Goal: Information Seeking & Learning: Learn about a topic

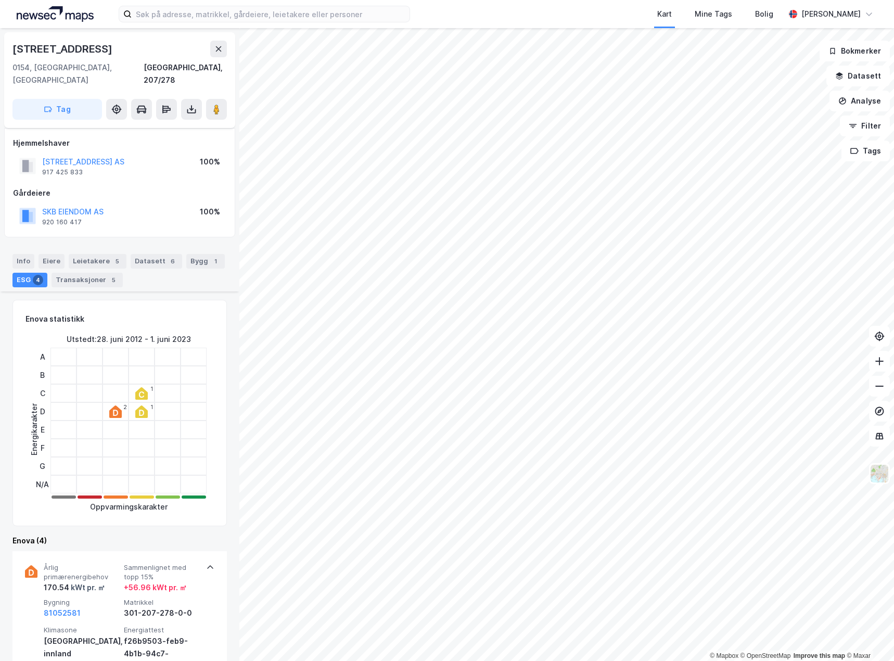
scroll to position [312, 0]
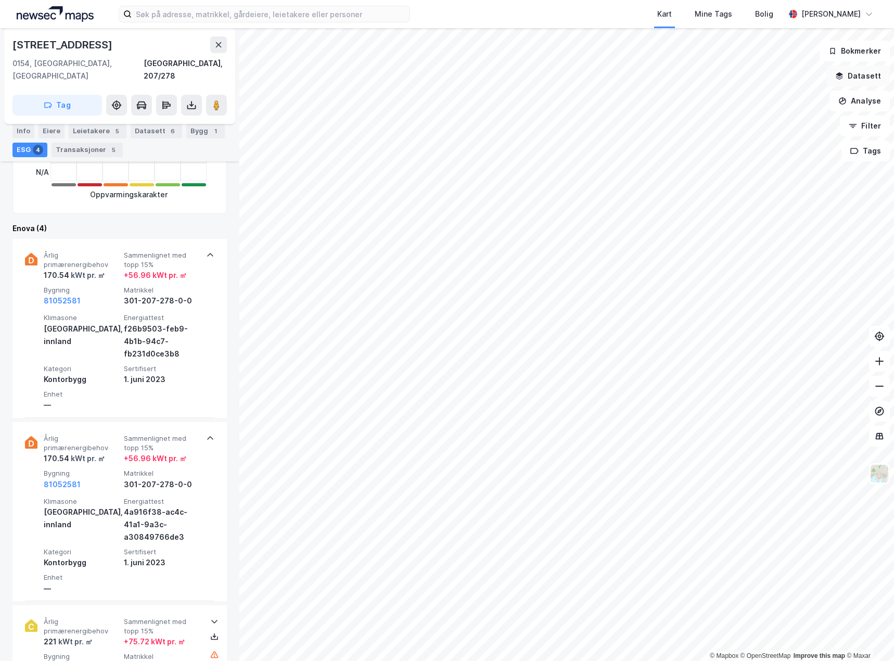
click at [861, 83] on button "Datasett" at bounding box center [858, 76] width 63 height 21
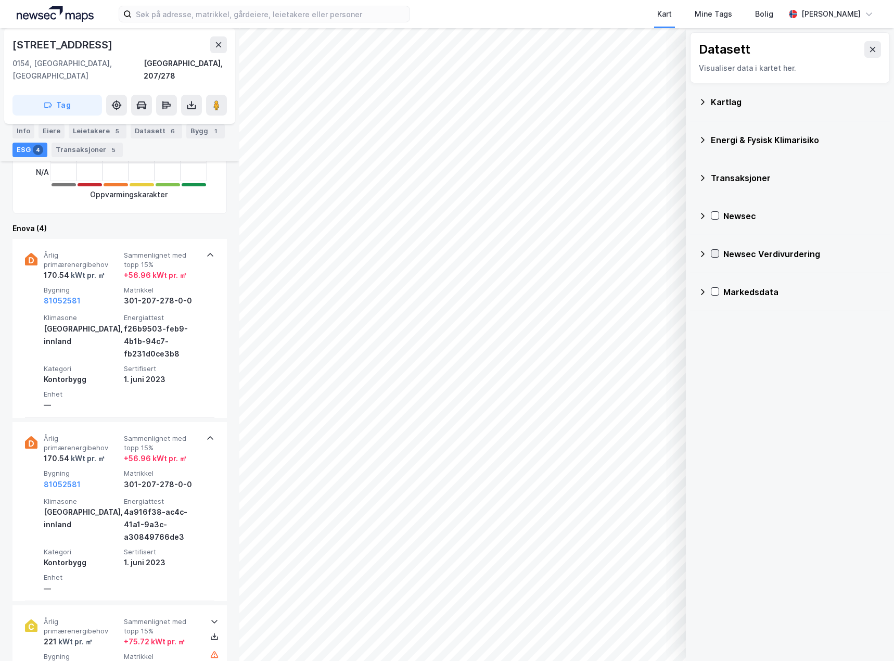
click at [716, 252] on icon at bounding box center [715, 253] width 7 height 7
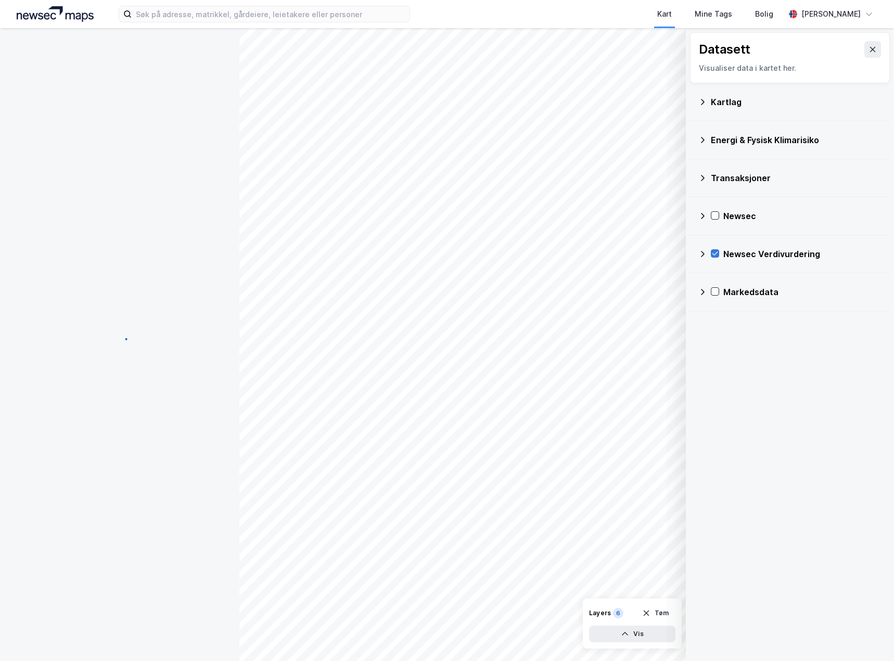
scroll to position [0, 0]
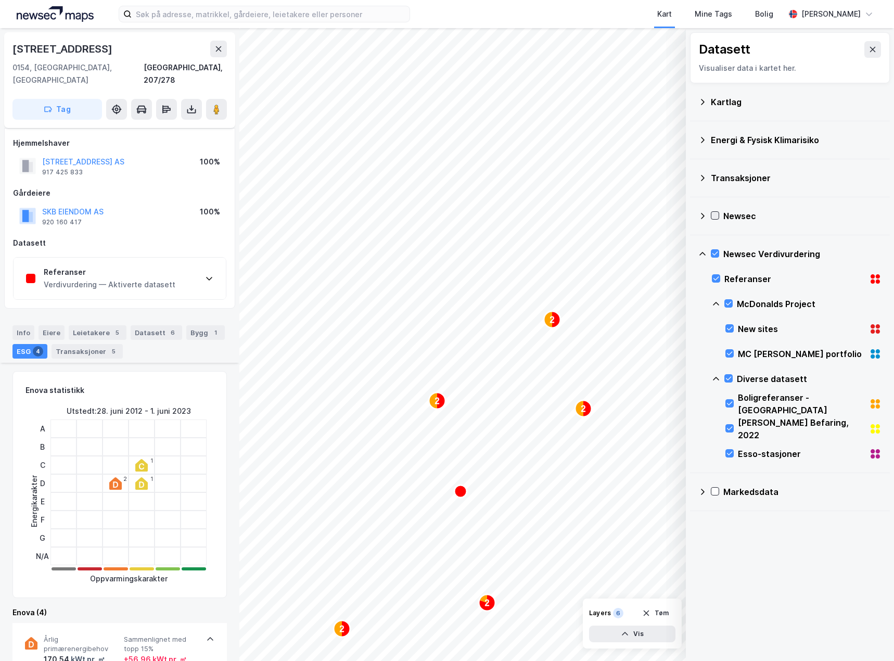
click at [716, 214] on icon at bounding box center [715, 215] width 7 height 7
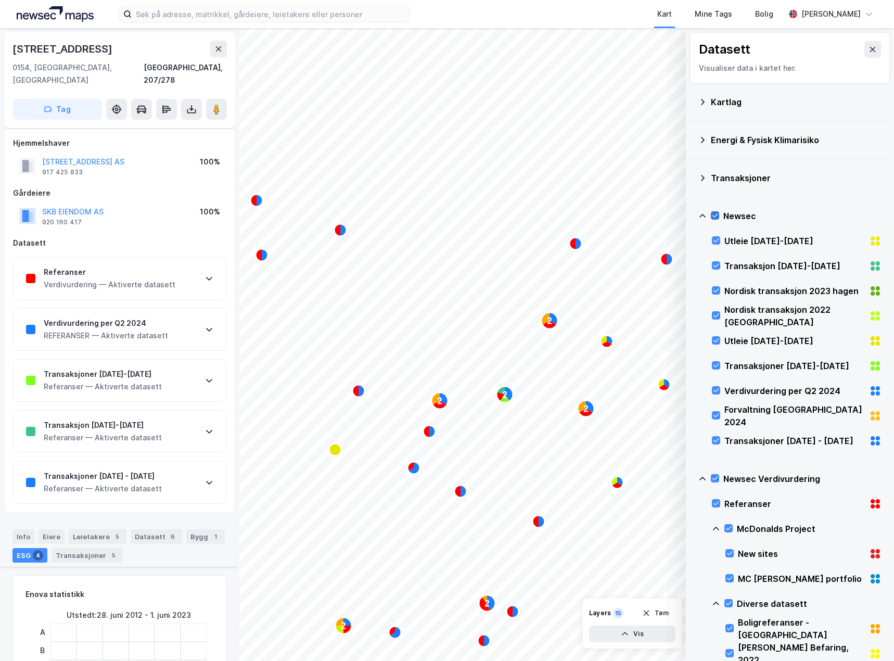
click at [716, 214] on icon at bounding box center [715, 215] width 7 height 7
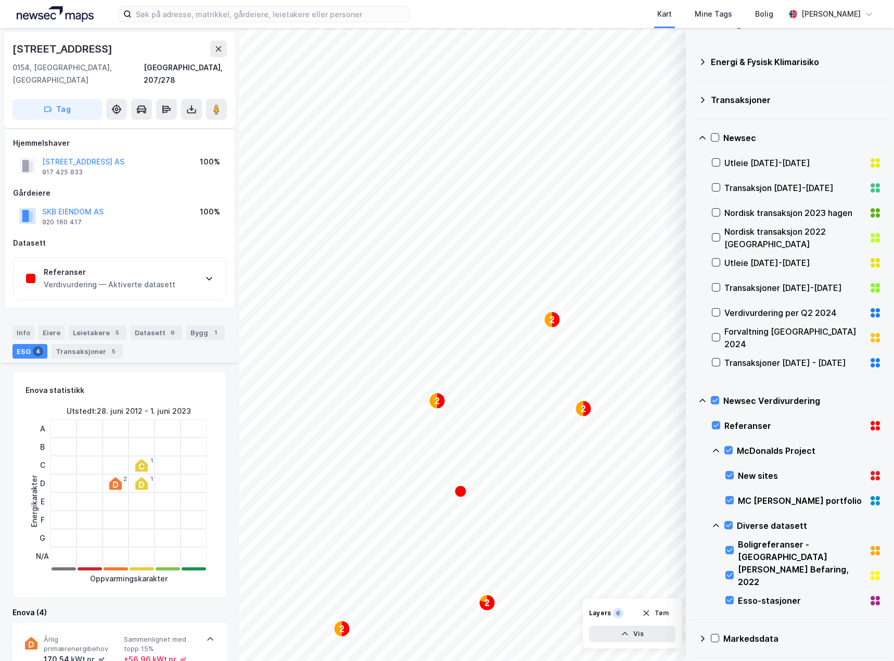
scroll to position [79, 0]
click at [726, 550] on icon at bounding box center [729, 548] width 7 height 7
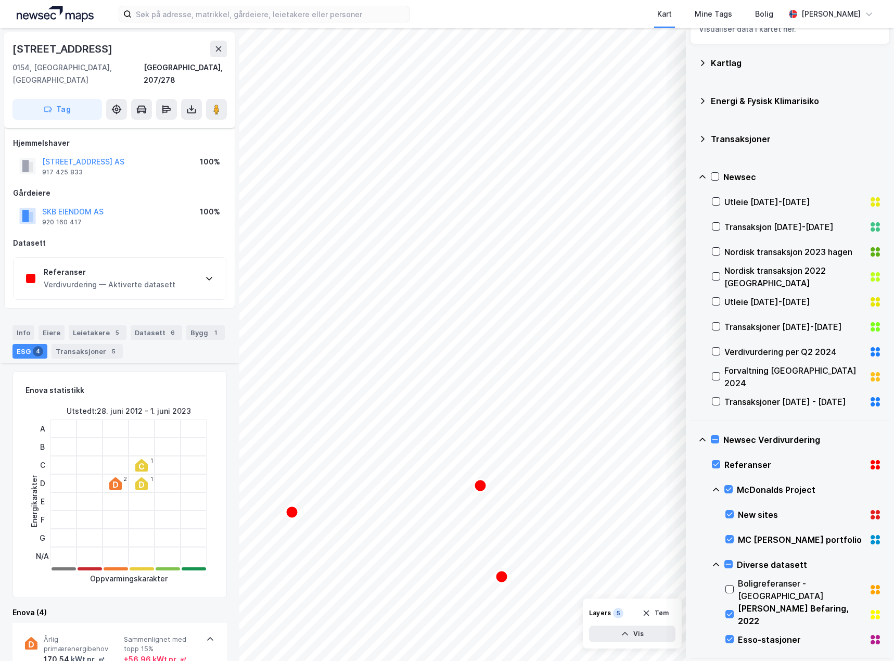
scroll to position [0, 0]
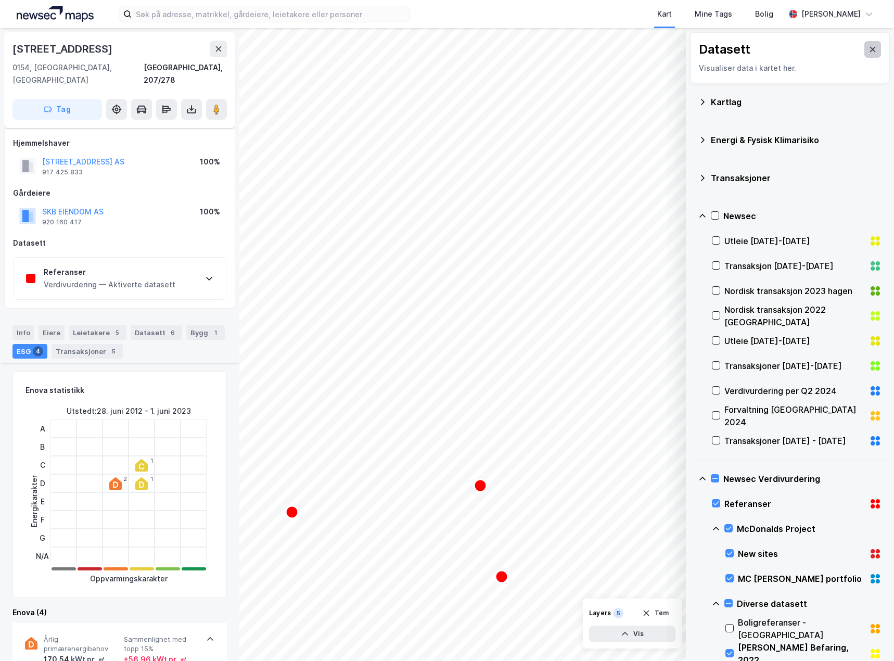
click at [870, 48] on button at bounding box center [873, 49] width 17 height 17
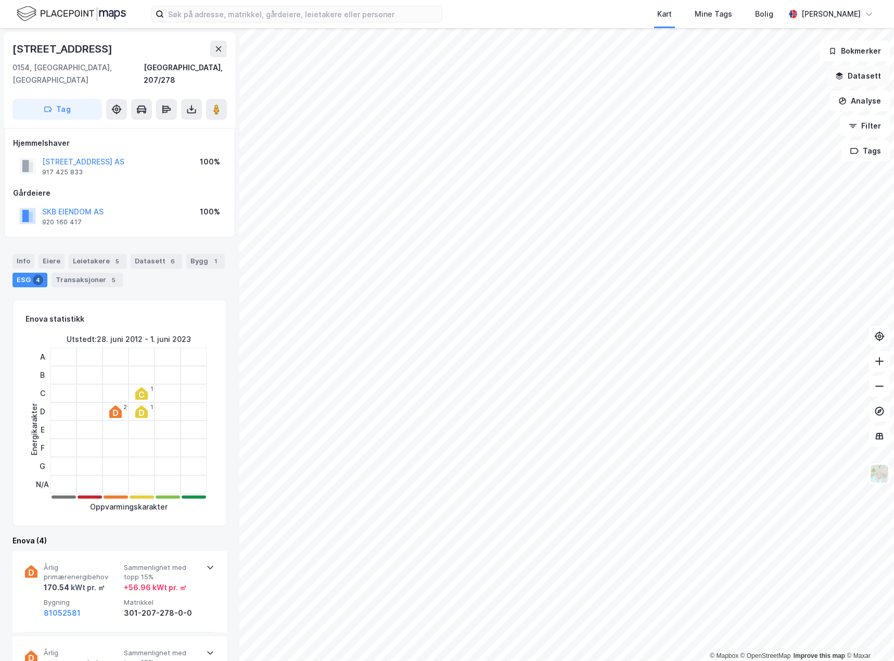
click at [876, 75] on button "Datasett" at bounding box center [858, 76] width 63 height 21
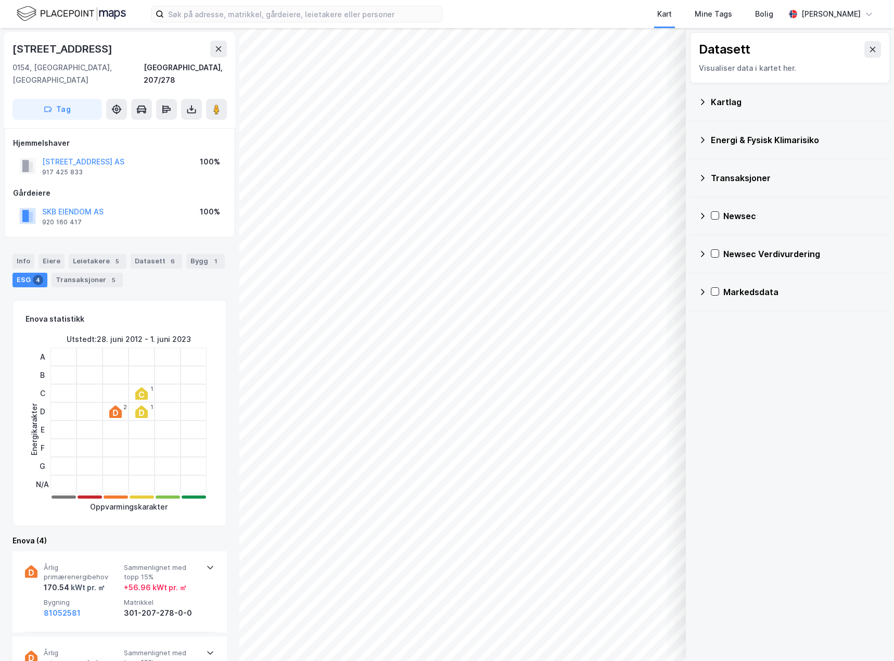
click at [708, 256] on div "Newsec Verdivurdering" at bounding box center [789, 254] width 183 height 25
click at [717, 278] on icon at bounding box center [716, 278] width 7 height 7
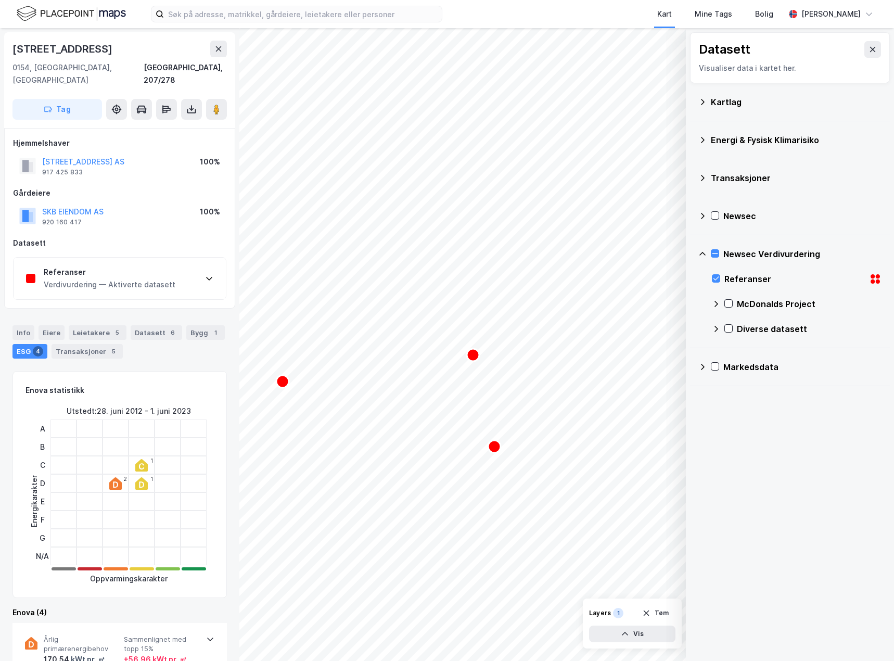
click at [716, 304] on icon at bounding box center [716, 304] width 8 height 8
click at [715, 300] on icon at bounding box center [716, 304] width 8 height 8
click at [715, 328] on icon at bounding box center [716, 329] width 8 height 8
click at [716, 329] on icon at bounding box center [716, 329] width 8 height 8
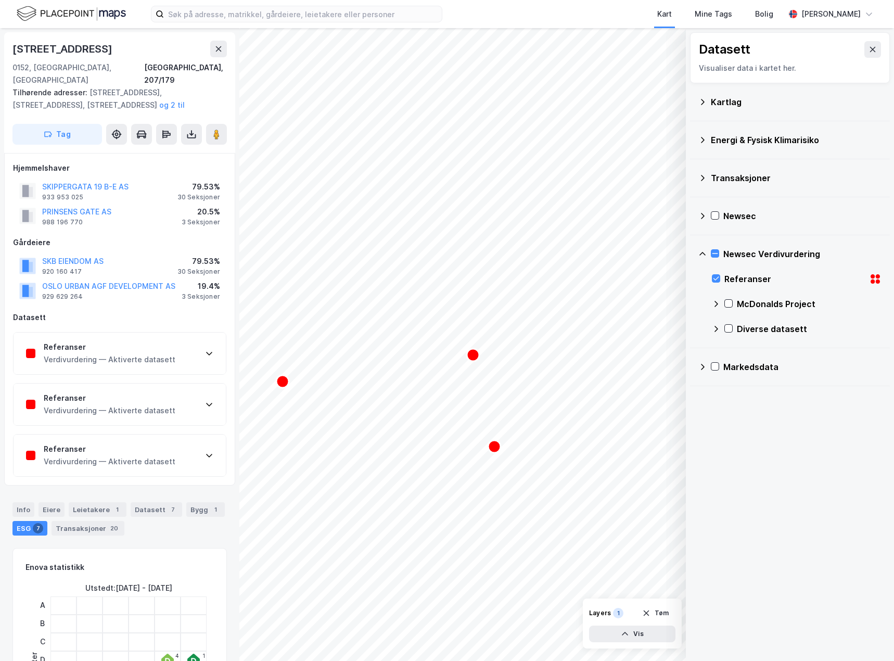
click at [179, 346] on div "Referanser Verdivurdering — Aktiverte datasett" at bounding box center [120, 354] width 212 height 42
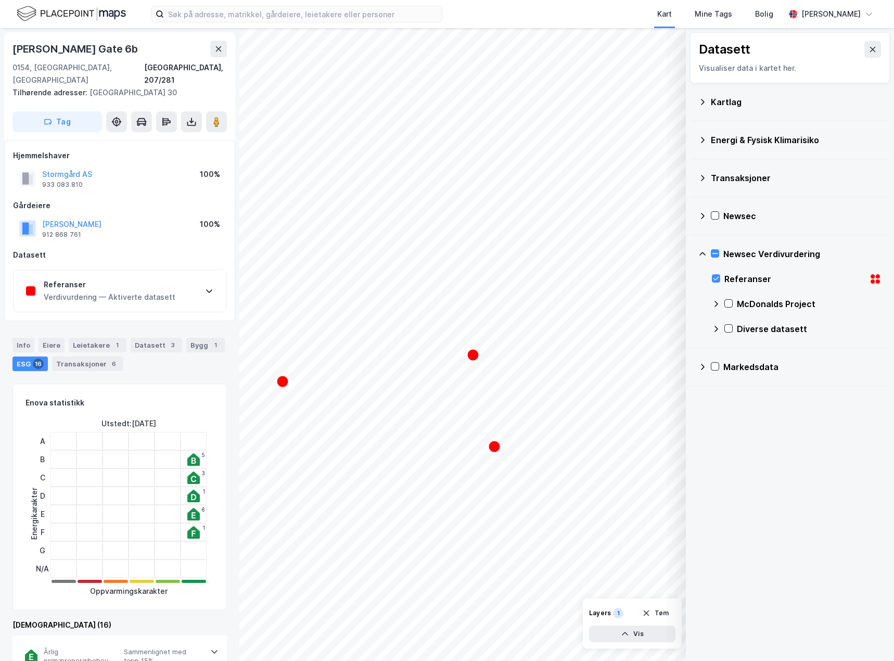
click at [211, 287] on icon at bounding box center [209, 291] width 8 height 8
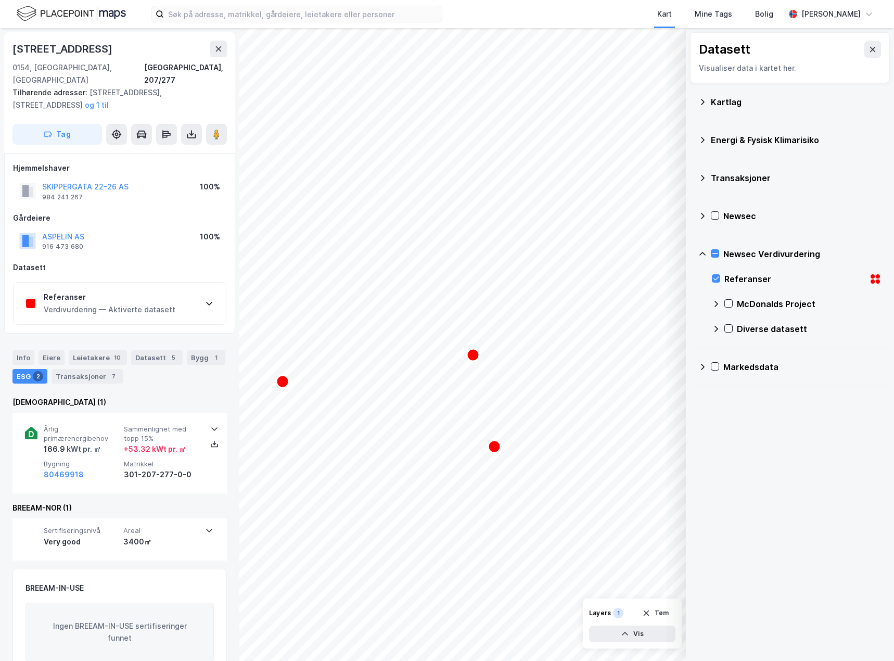
click at [174, 291] on div "Referanser Verdivurdering — Aktiverte datasett" at bounding box center [120, 304] width 212 height 42
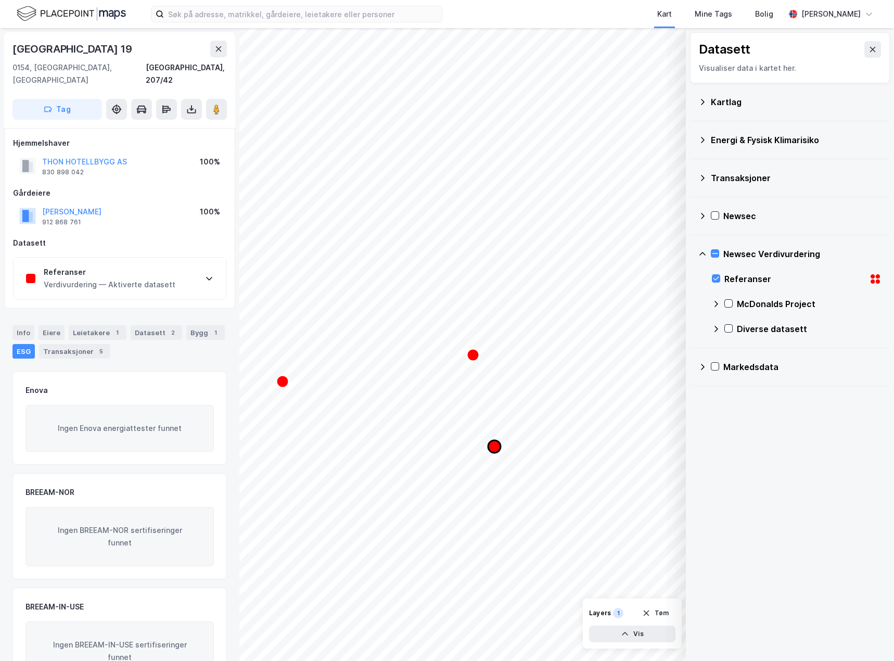
click at [495, 444] on icon "Map marker" at bounding box center [494, 446] width 12 height 12
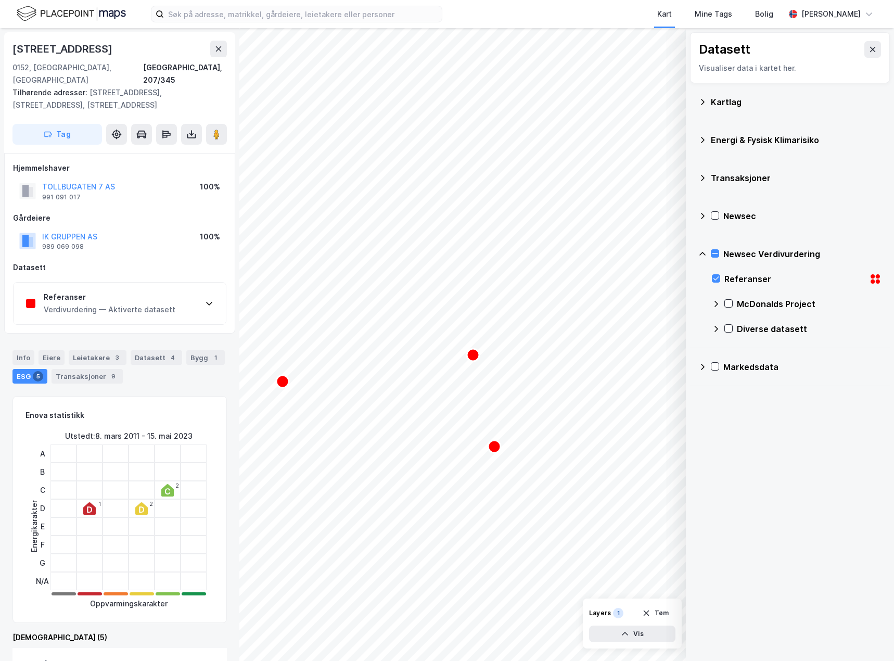
click at [206, 286] on div "Referanser Verdivurdering — Aktiverte datasett" at bounding box center [120, 304] width 212 height 42
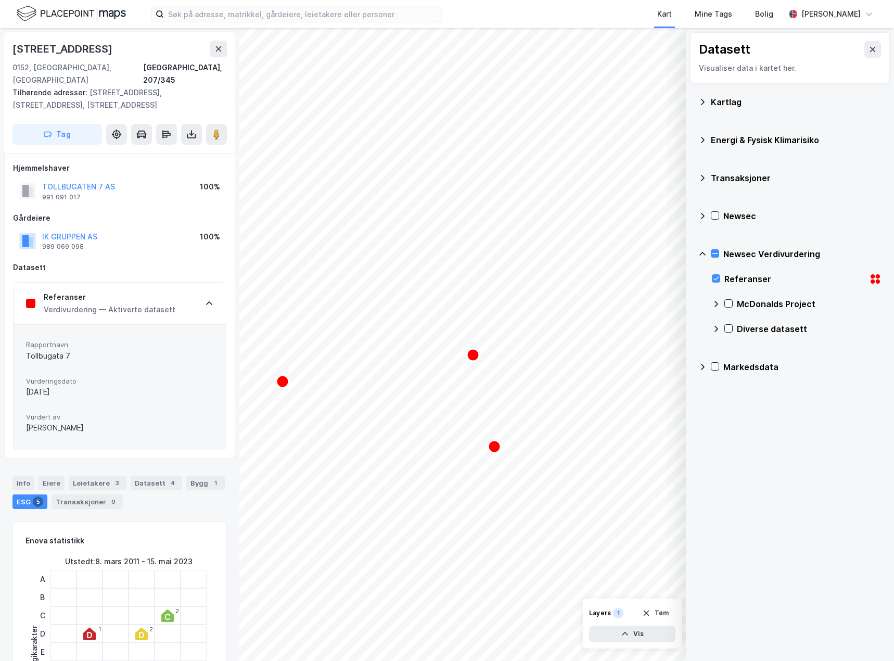
click at [206, 286] on div "Referanser Verdivurdering — Aktiverte datasett" at bounding box center [120, 304] width 212 height 42
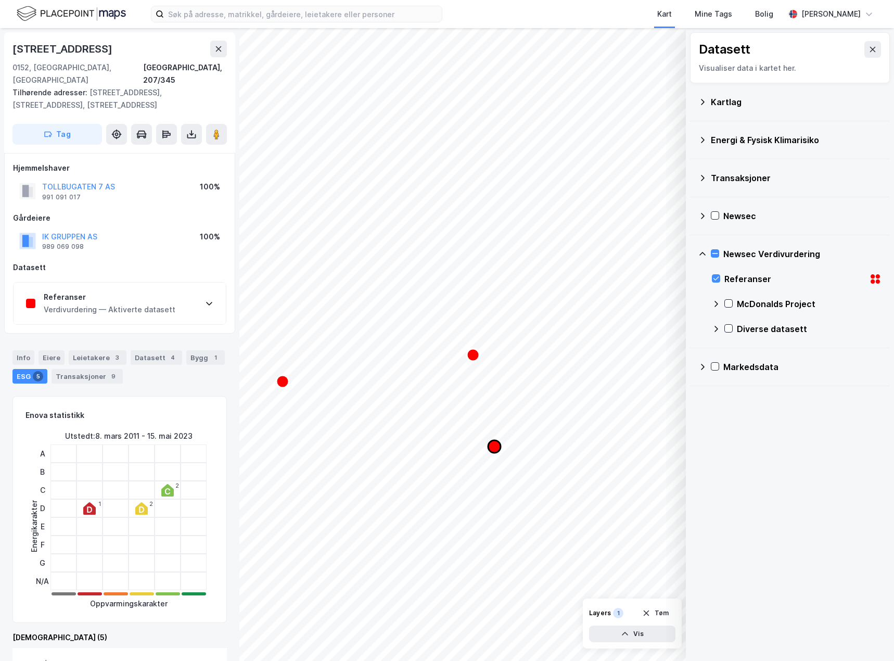
click at [493, 453] on circle "Map marker" at bounding box center [494, 446] width 12 height 12
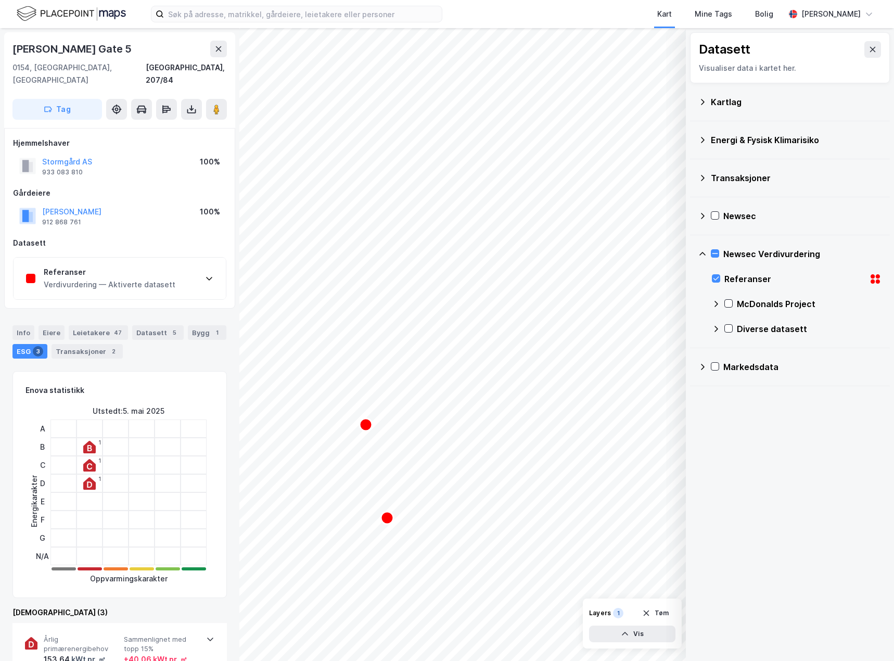
click at [207, 271] on div "Referanser Verdivurdering — Aktiverte datasett" at bounding box center [120, 279] width 212 height 42
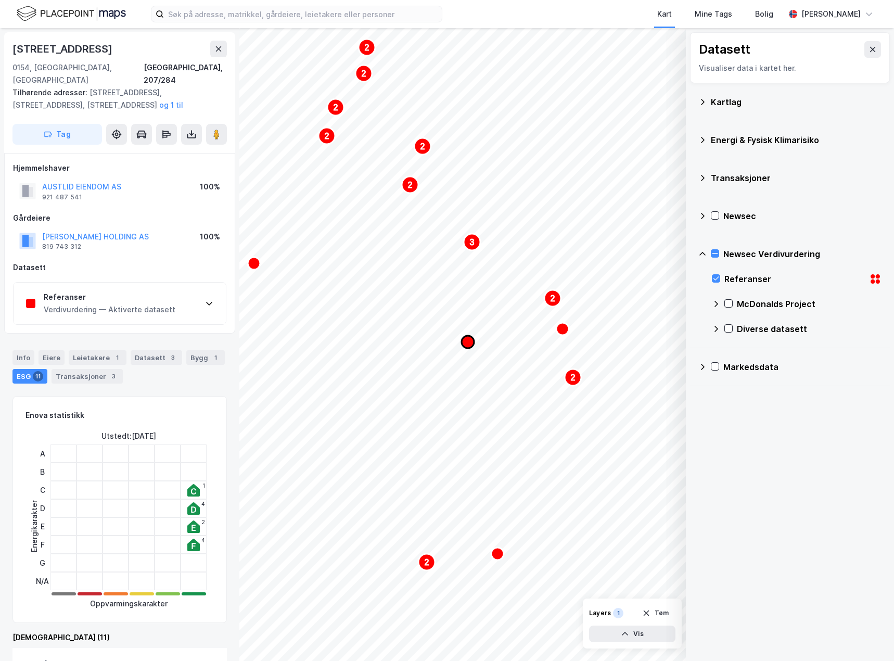
drag, startPoint x: 293, startPoint y: 431, endPoint x: 471, endPoint y: 345, distance: 198.1
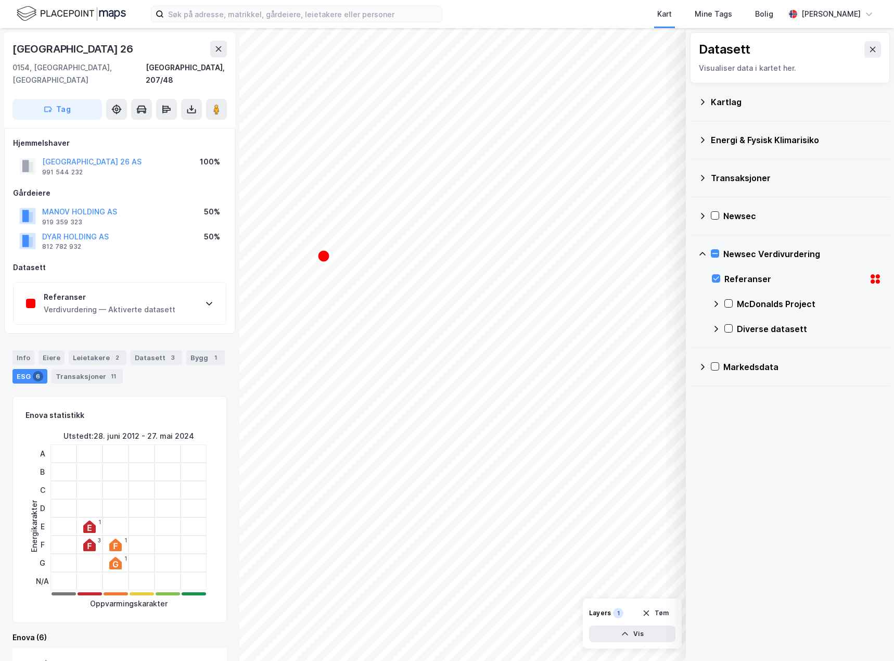
click at [229, 385] on div "© Mapbox © OpenStreetMap Improve this map © Maxar Datasett Visualiser data i ka…" at bounding box center [447, 344] width 894 height 633
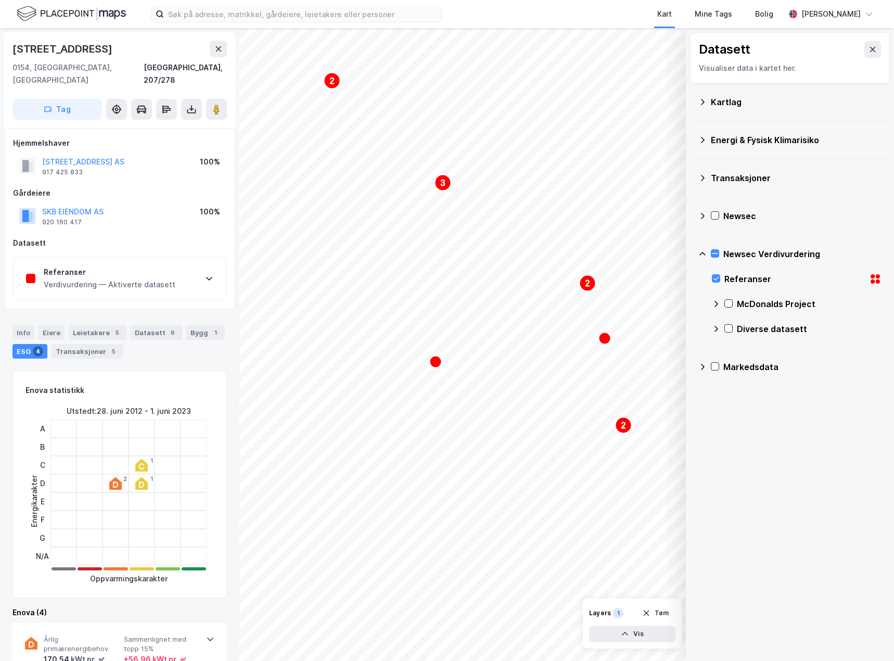
click at [739, 305] on div "2 2 2 3 2 2 2 2 2 2 © Mapbox © OpenStreetMap Improve this map © Maxar Datasett …" at bounding box center [447, 344] width 894 height 633
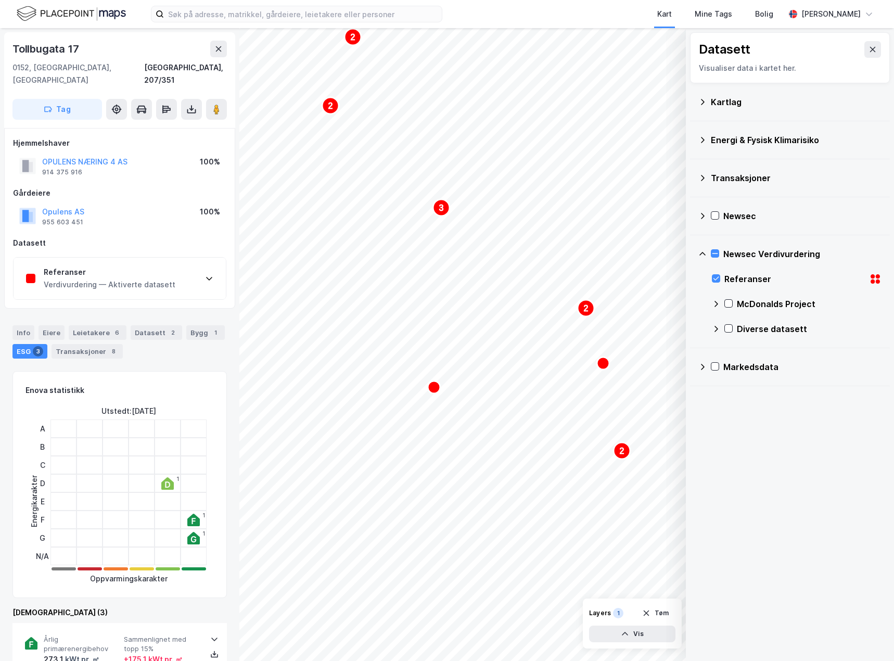
click at [209, 277] on icon at bounding box center [209, 279] width 6 height 4
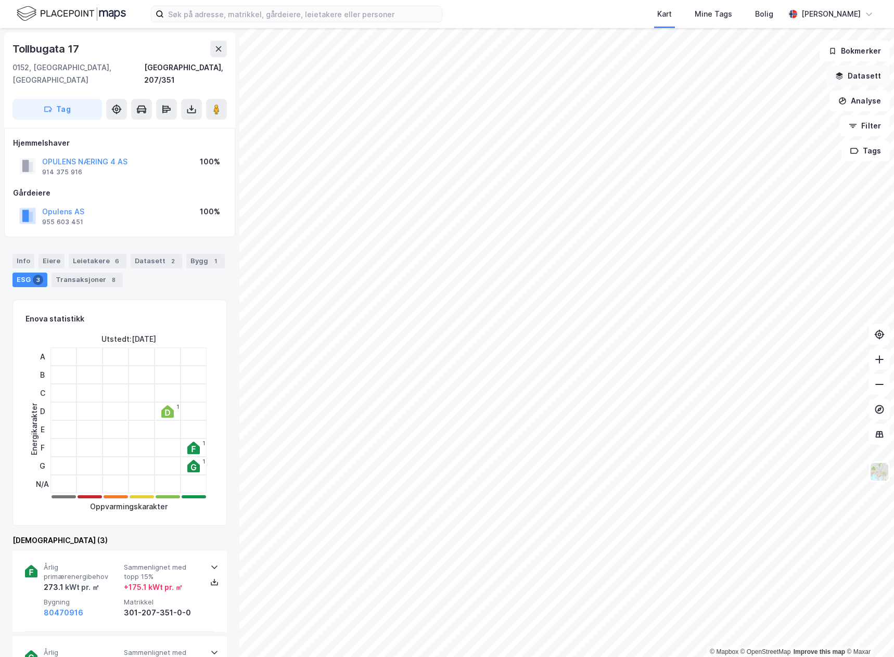
click at [870, 76] on button "Datasett" at bounding box center [858, 76] width 63 height 21
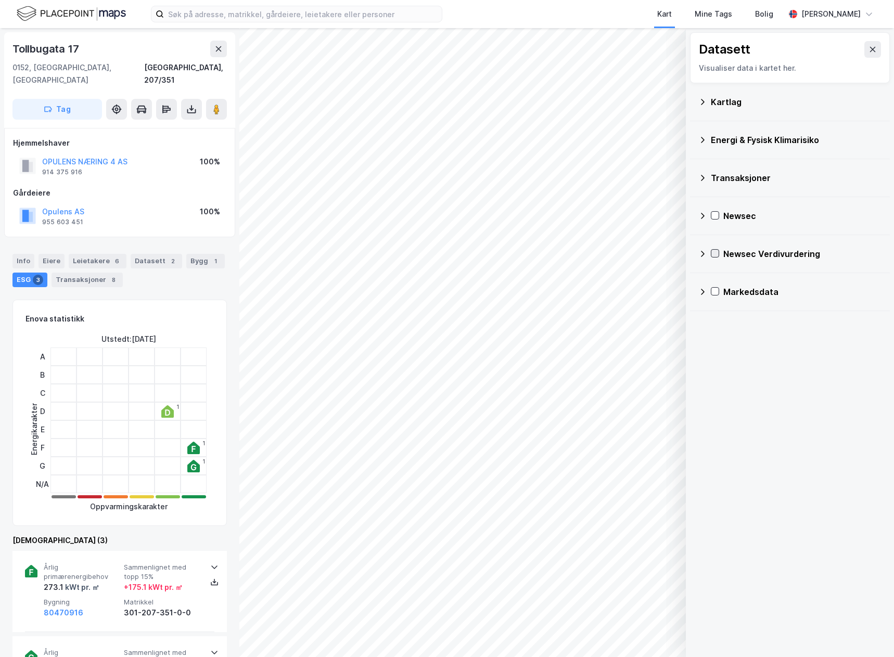
click at [716, 253] on icon at bounding box center [716, 254] width 6 height 4
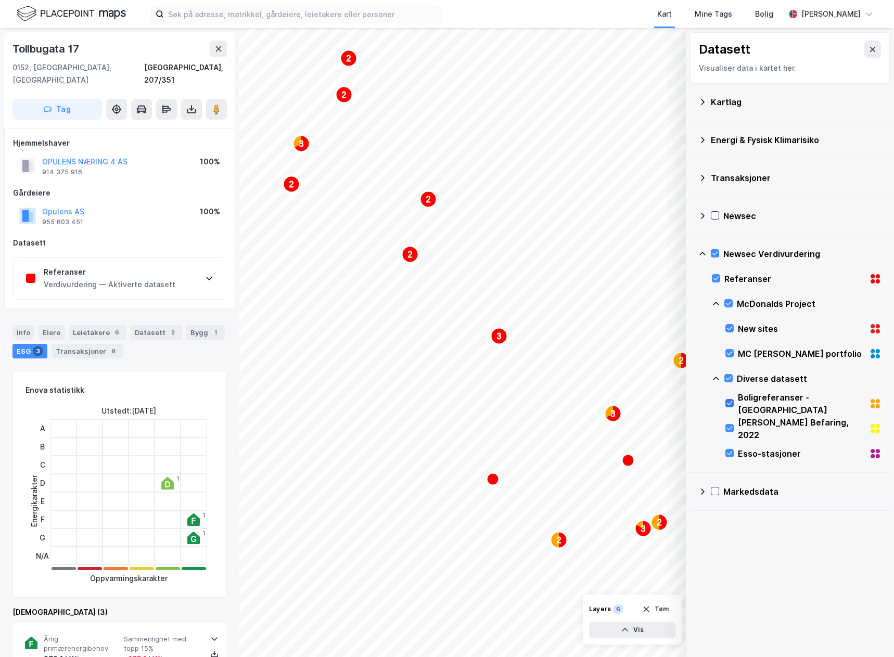
click at [728, 402] on icon at bounding box center [729, 403] width 7 height 7
click at [731, 405] on icon at bounding box center [729, 403] width 7 height 7
click at [733, 373] on div "Diverse datasett" at bounding box center [797, 378] width 170 height 25
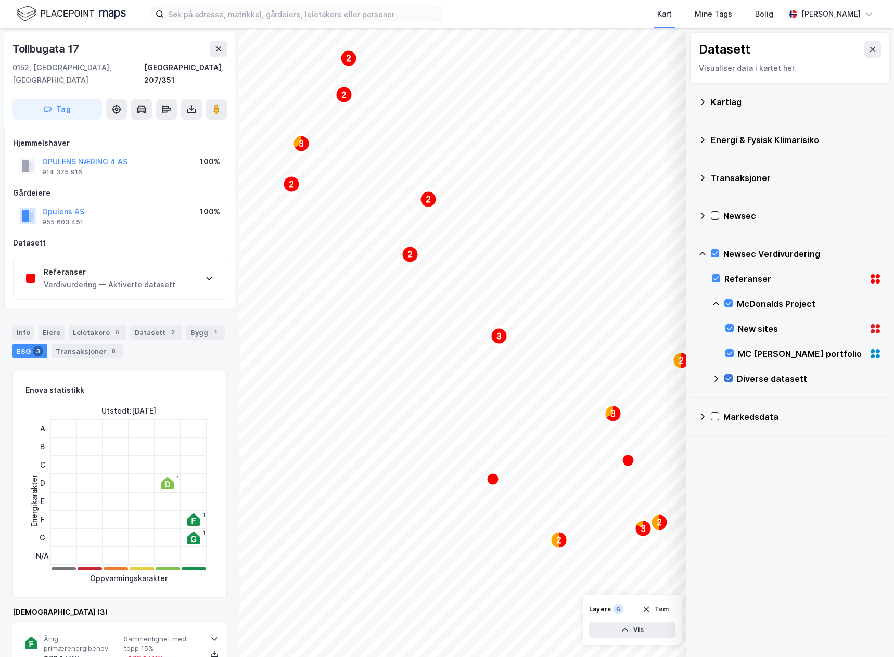
click at [731, 377] on icon at bounding box center [728, 378] width 7 height 7
click at [731, 353] on icon at bounding box center [730, 354] width 6 height 4
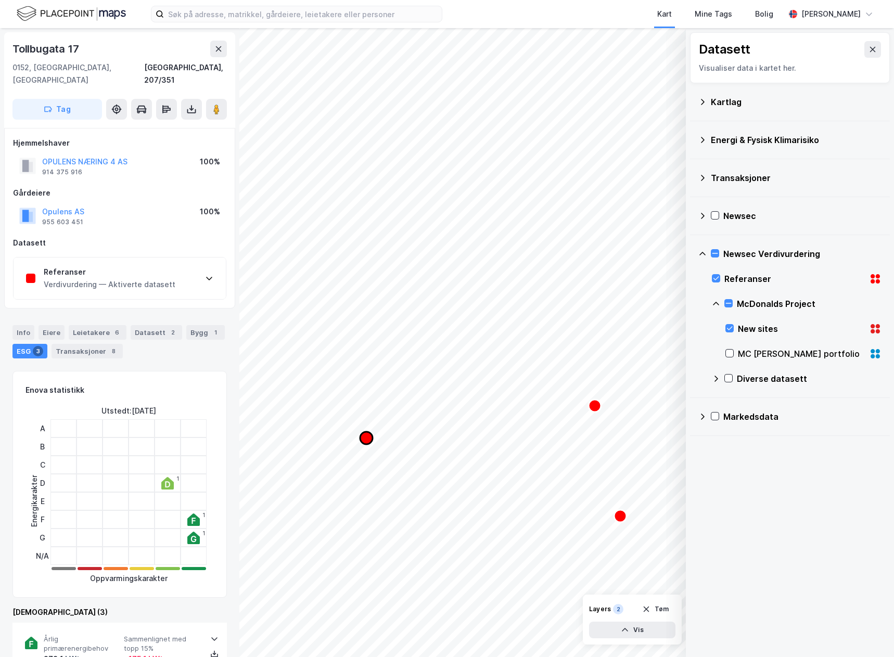
click at [362, 442] on circle "Map marker" at bounding box center [366, 438] width 12 height 12
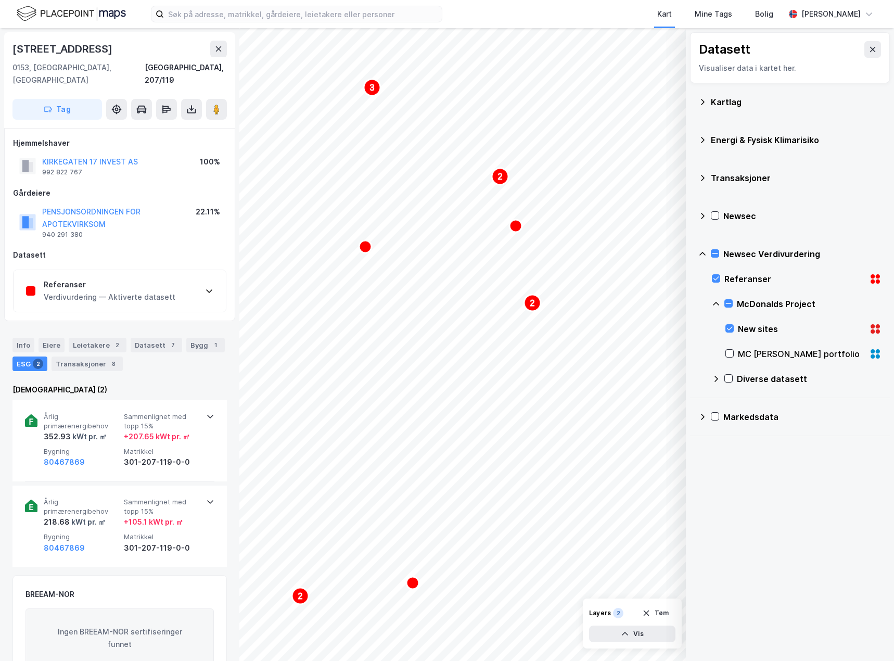
click at [224, 246] on div "2 2 2 3 2 2 2 2 2 2 © Mapbox © OpenStreetMap Improve this map © Maxar Datasett …" at bounding box center [447, 344] width 894 height 633
drag, startPoint x: 868, startPoint y: 46, endPoint x: 863, endPoint y: 50, distance: 5.5
click at [869, 46] on icon at bounding box center [873, 49] width 8 height 8
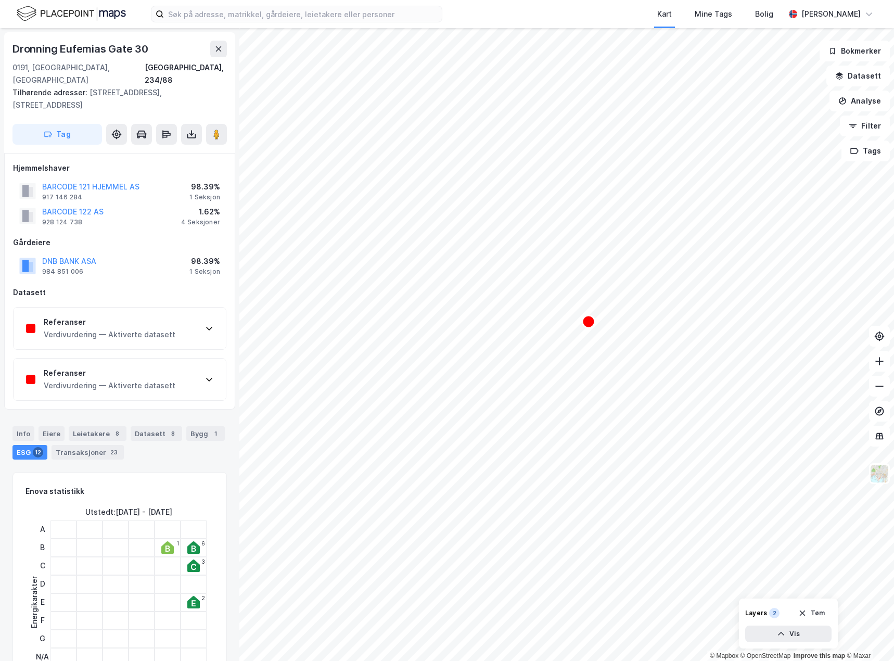
click at [174, 316] on div "Referanser Verdivurdering — Aktiverte datasett" at bounding box center [120, 329] width 212 height 42
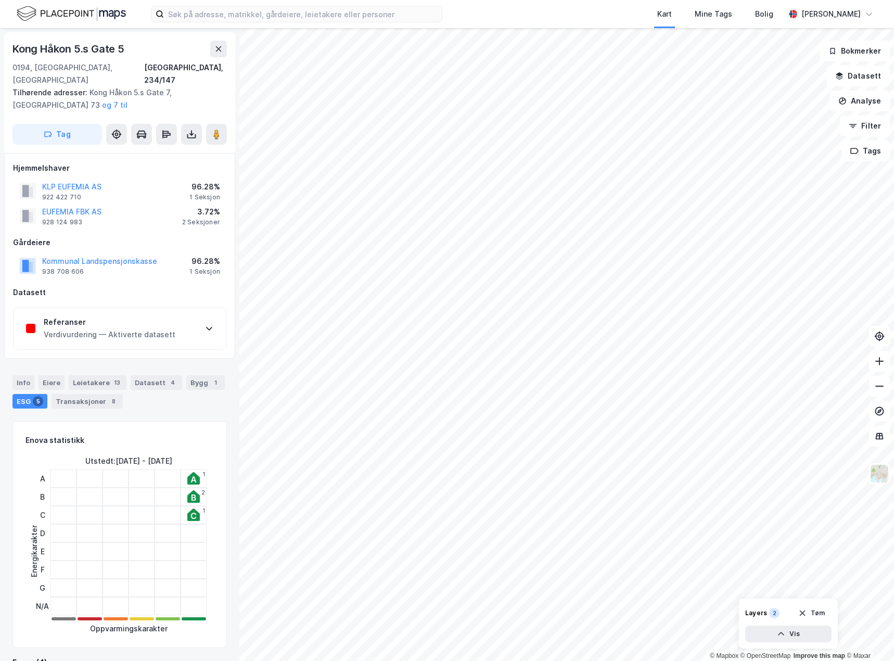
click at [894, 342] on html "Kart Mine Tags Bolig Marianne Wamnes © Mapbox © OpenStreetMap Improve this map …" at bounding box center [447, 330] width 894 height 661
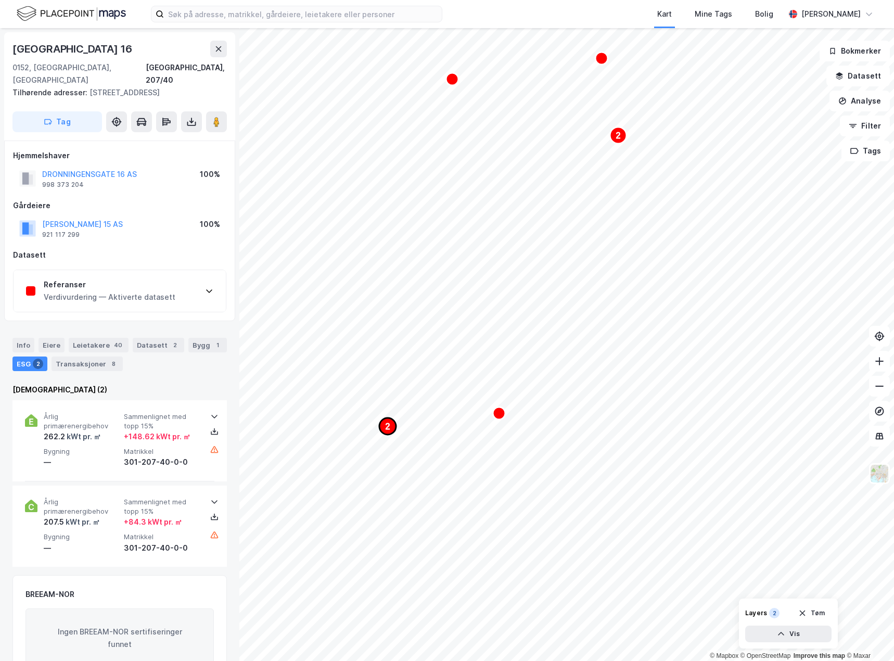
click at [390, 433] on icon "Map marker" at bounding box center [387, 426] width 17 height 17
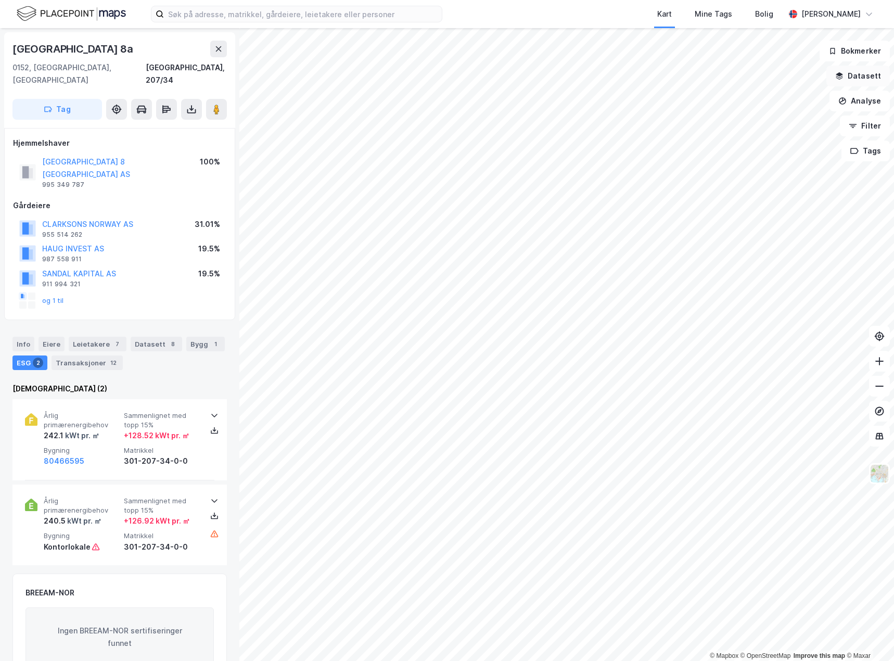
click at [858, 78] on button "Datasett" at bounding box center [858, 76] width 63 height 21
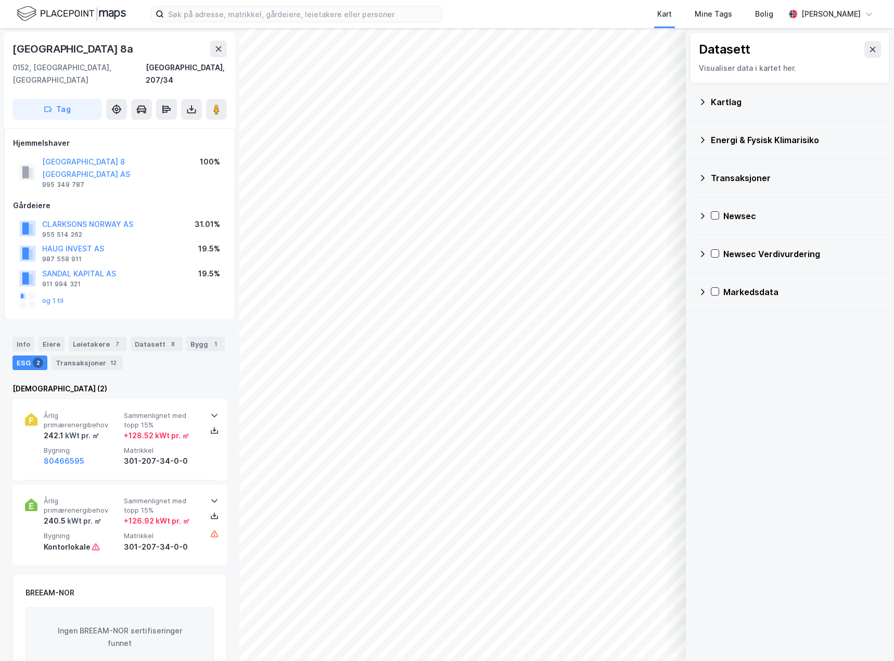
click at [706, 252] on icon at bounding box center [702, 254] width 8 height 8
click at [716, 278] on icon at bounding box center [716, 278] width 7 height 7
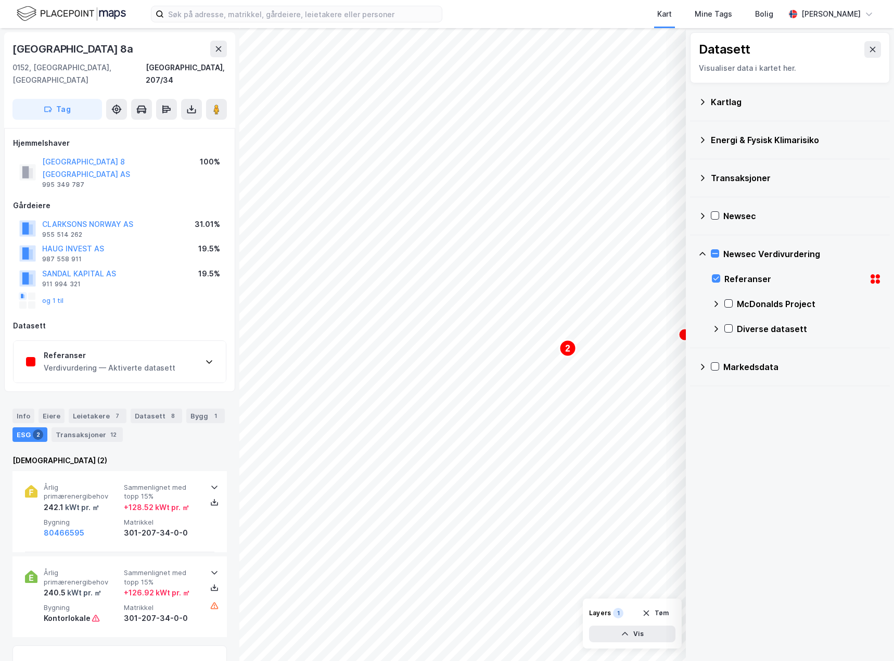
click at [878, 47] on div "Datasett Visualiser data i kartet her." at bounding box center [790, 57] width 200 height 51
click at [870, 46] on button at bounding box center [873, 49] width 17 height 17
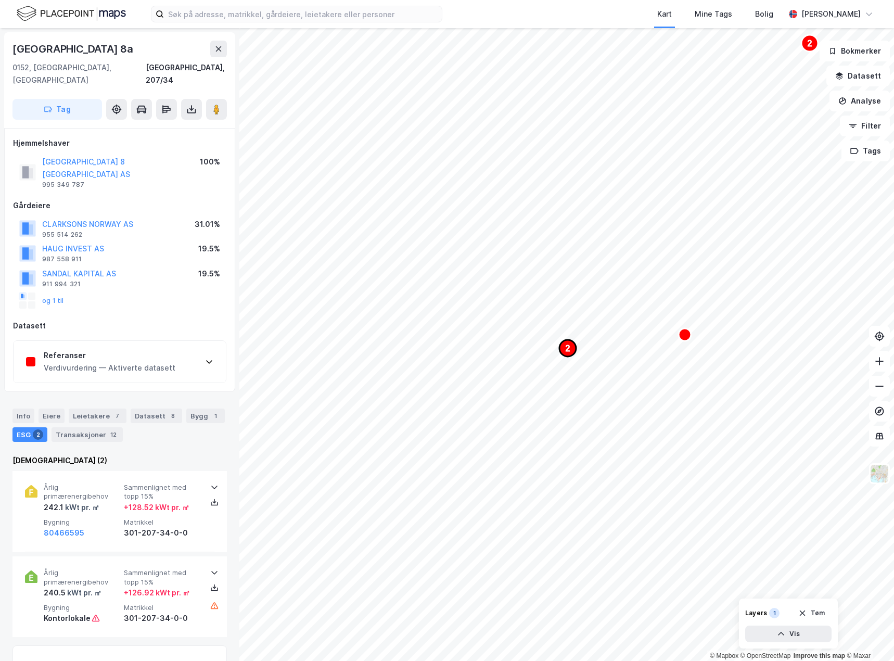
click at [574, 356] on icon "2" at bounding box center [568, 348] width 17 height 17
click at [127, 349] on div "Referanser" at bounding box center [110, 355] width 132 height 12
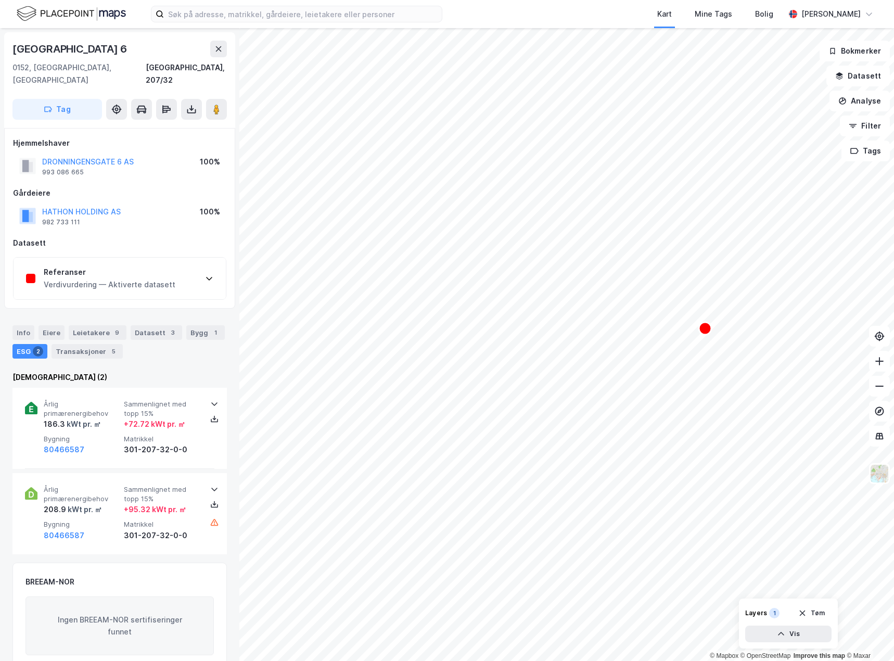
click at [110, 266] on div "Referanser" at bounding box center [110, 272] width 132 height 12
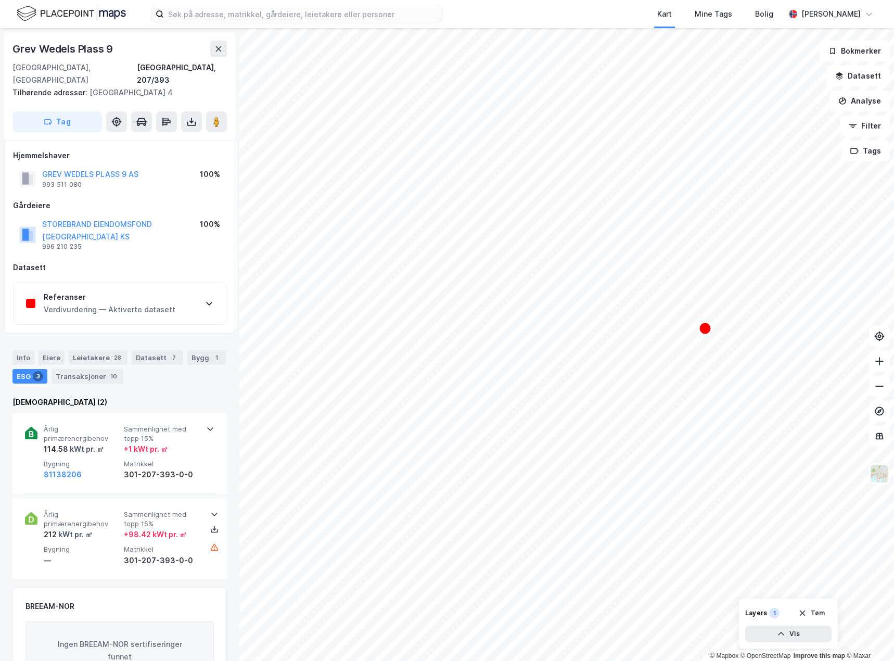
click at [153, 291] on div "Referanser" at bounding box center [110, 297] width 132 height 12
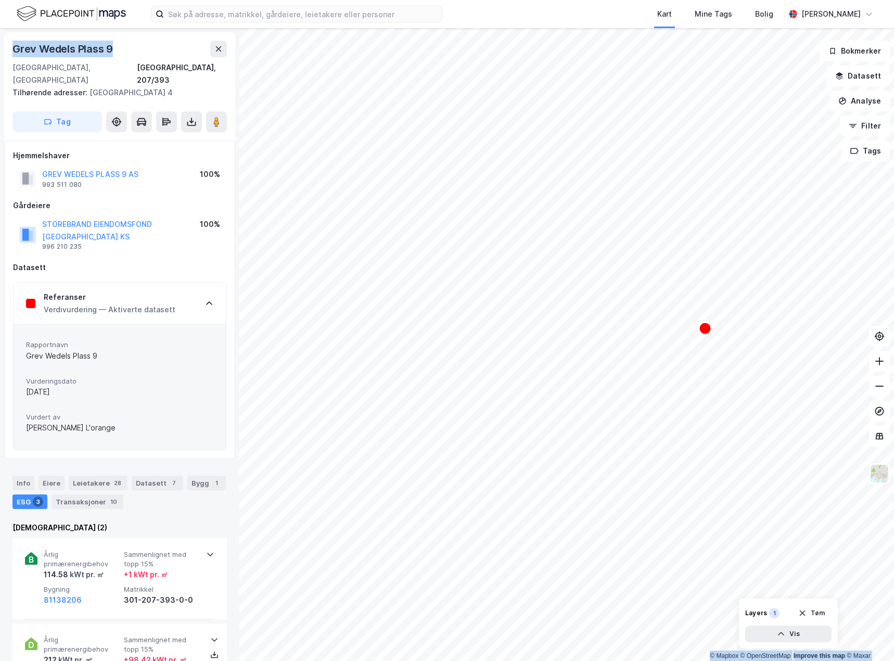
drag, startPoint x: 115, startPoint y: 46, endPoint x: -2, endPoint y: 38, distance: 116.8
click at [0, 38] on html "Kart Mine Tags Bolig Marianne Wamnes © Mapbox © OpenStreetMap Improve this map …" at bounding box center [447, 330] width 894 height 661
copy div "© Mapbox © OpenStreetMap Improve this map © Maxar Grev Wedels Plass 9"
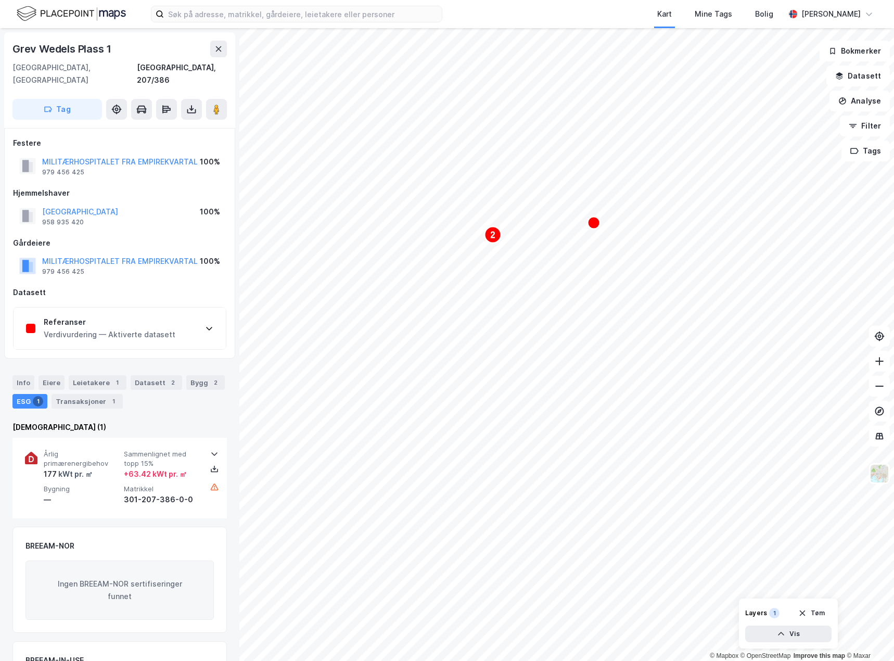
click at [199, 308] on div "Referanser Verdivurdering — Aktiverte datasett" at bounding box center [120, 329] width 212 height 42
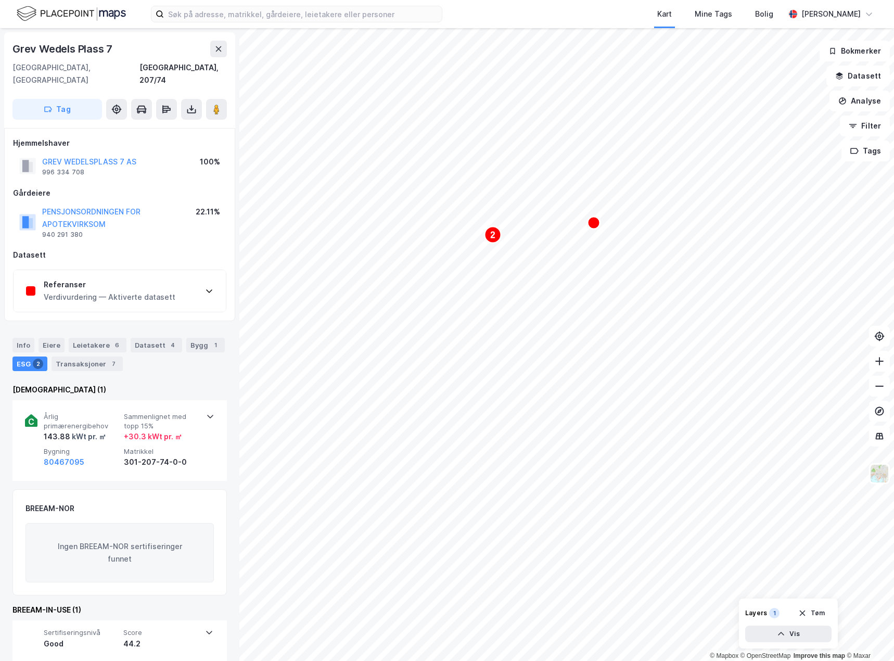
click at [192, 286] on div "Referanser Verdivurdering — Aktiverte datasett" at bounding box center [120, 291] width 212 height 42
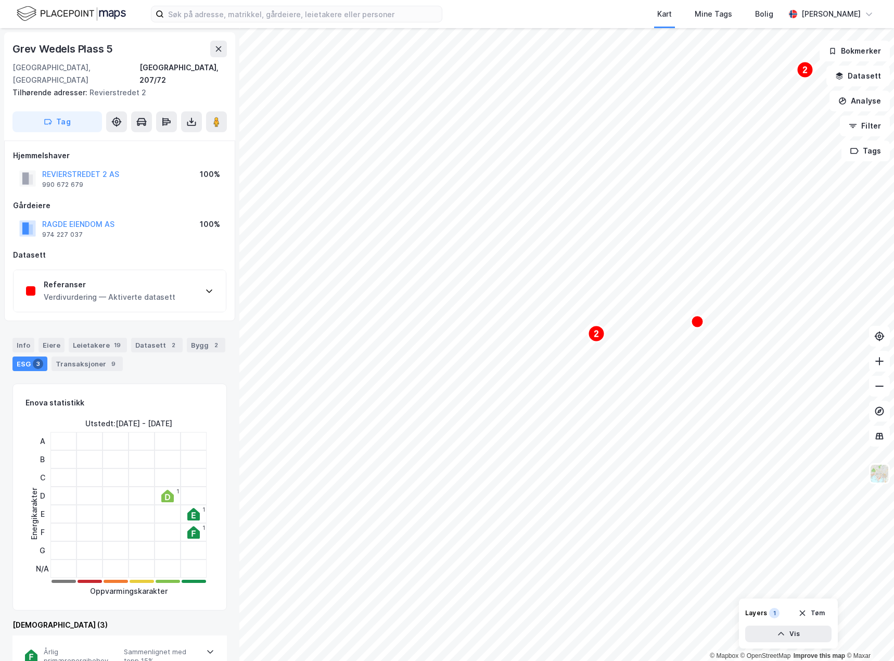
click at [177, 284] on div "Referanser Verdivurdering — Aktiverte datasett" at bounding box center [120, 291] width 212 height 42
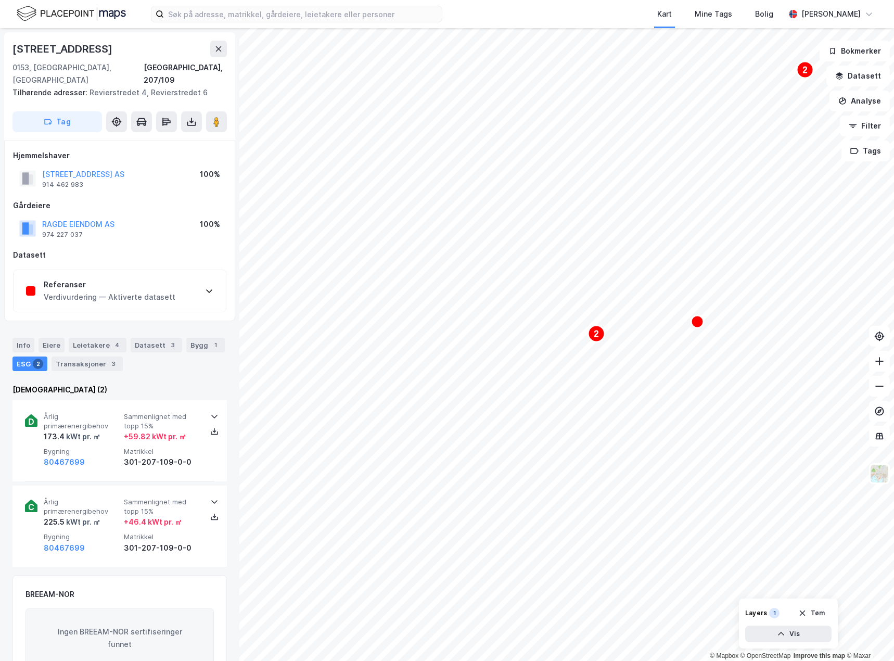
click at [207, 287] on icon at bounding box center [209, 291] width 8 height 8
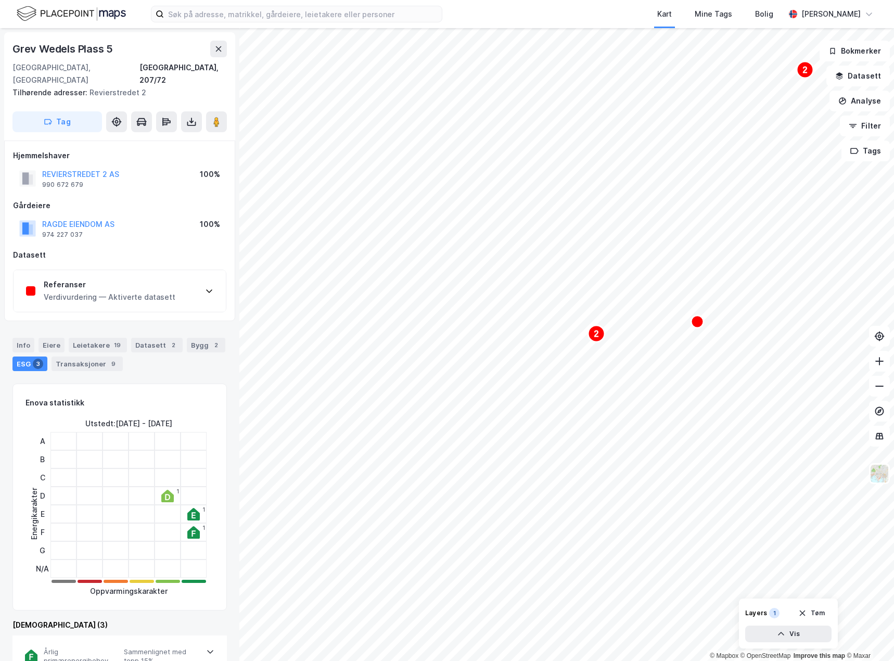
click at [207, 287] on icon at bounding box center [209, 291] width 8 height 8
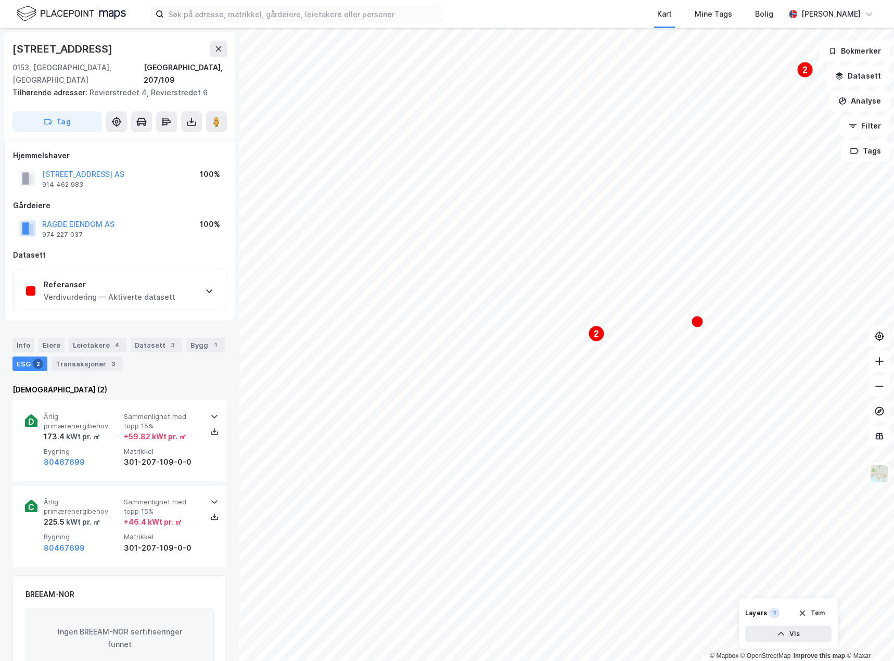
click at [200, 292] on div "Referanser Verdivurdering — Aktiverte datasett" at bounding box center [120, 291] width 212 height 42
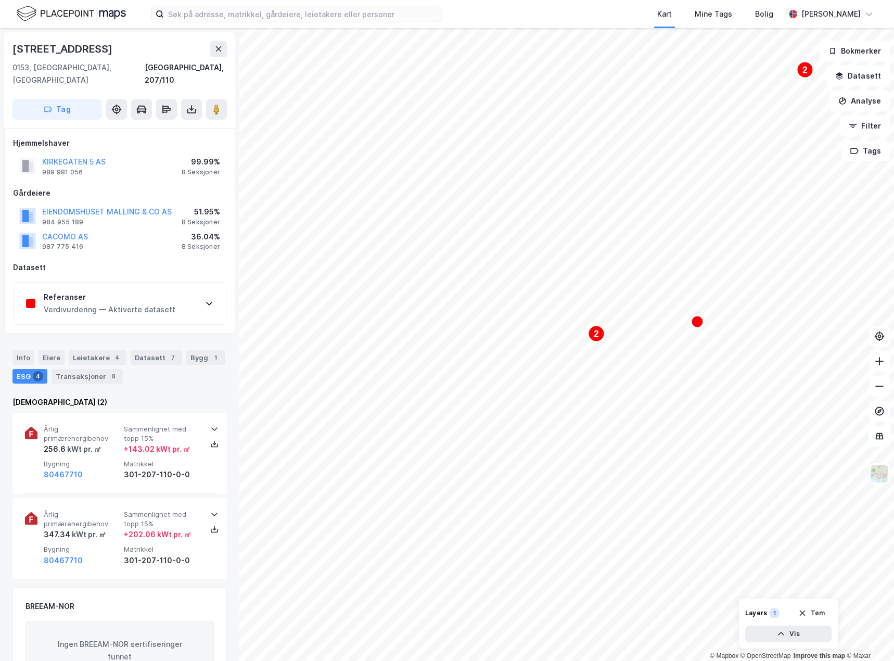
click at [110, 291] on div "Referanser" at bounding box center [110, 297] width 132 height 12
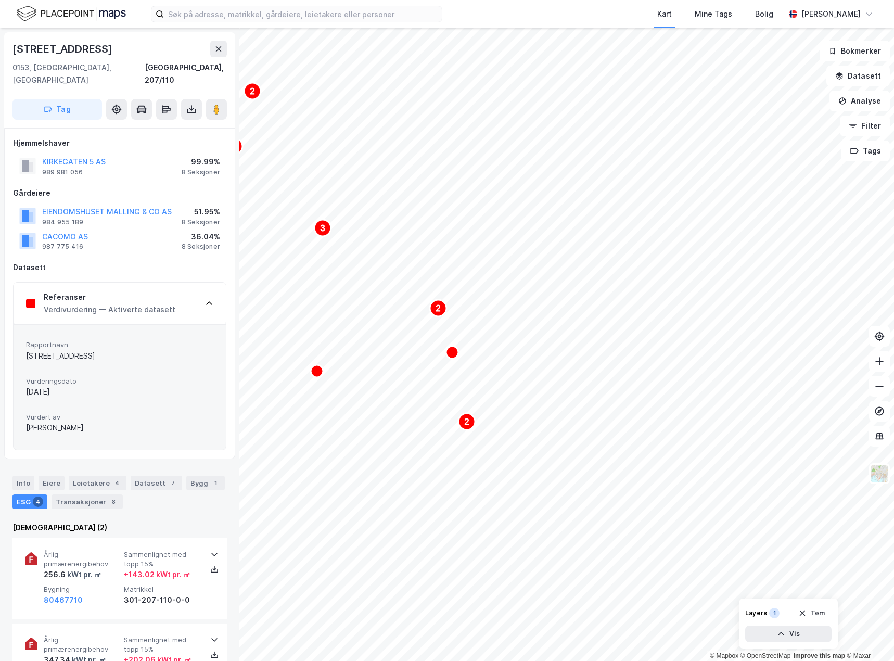
click at [301, 660] on html "Kart Mine Tags Bolig Marianne Wamnes 2 2 2 3 2 2 2 2 2 2 © Mapbox © OpenStreetM…" at bounding box center [447, 330] width 894 height 661
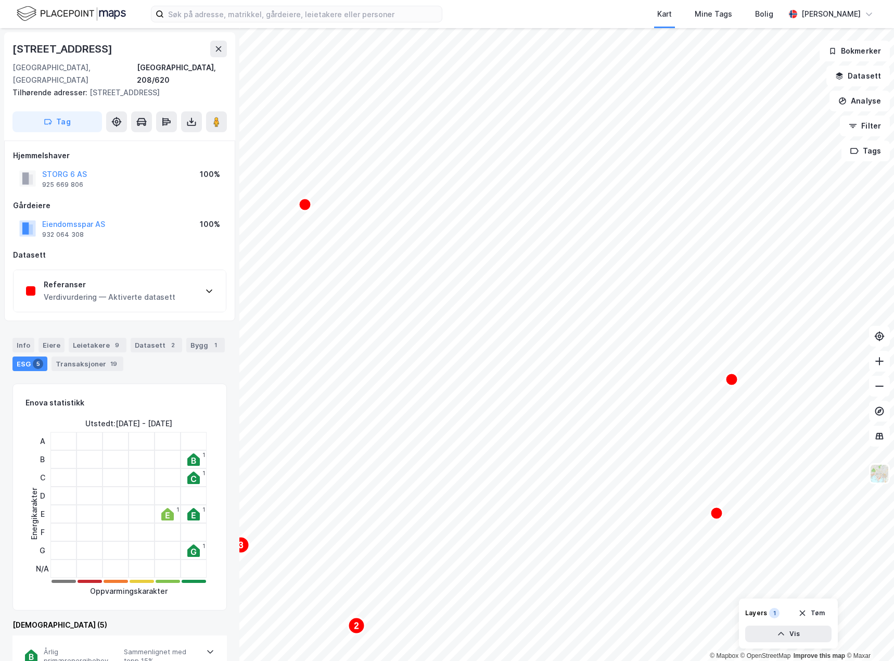
click at [164, 278] on div "Referanser" at bounding box center [110, 284] width 132 height 12
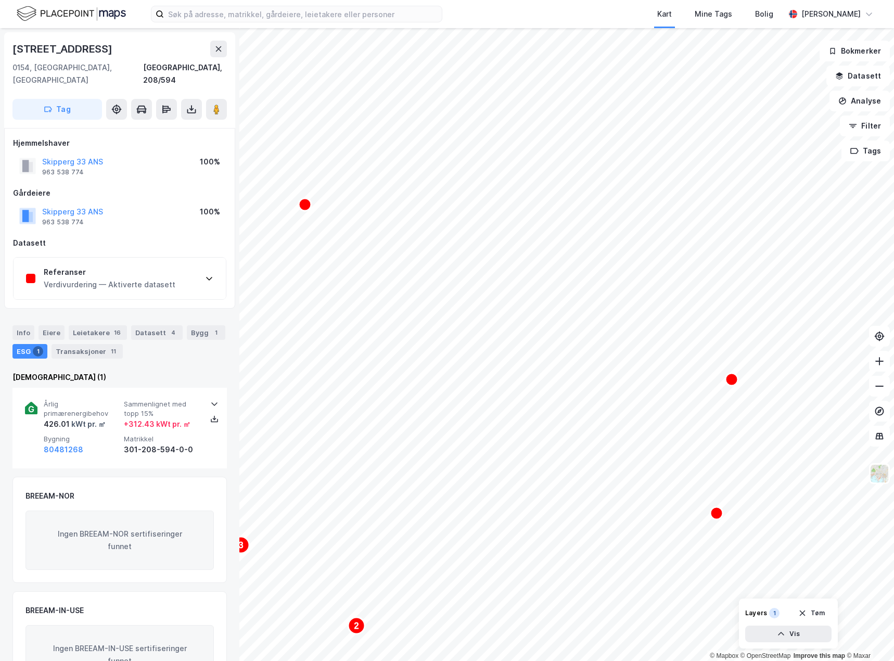
click at [164, 258] on div "Referanser Verdivurdering — Aktiverte datasett" at bounding box center [120, 279] width 212 height 42
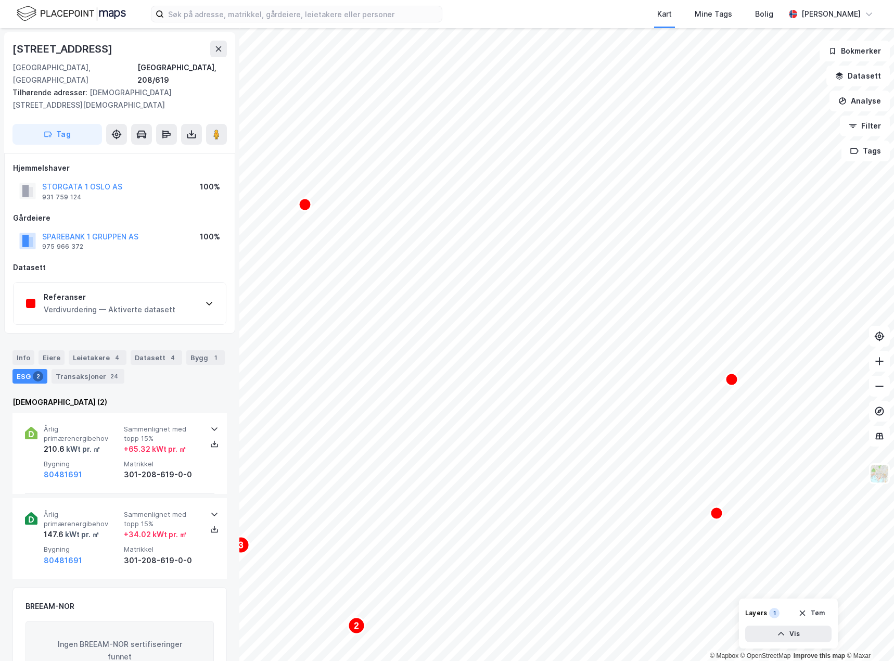
click at [167, 291] on div "Referanser" at bounding box center [110, 297] width 132 height 12
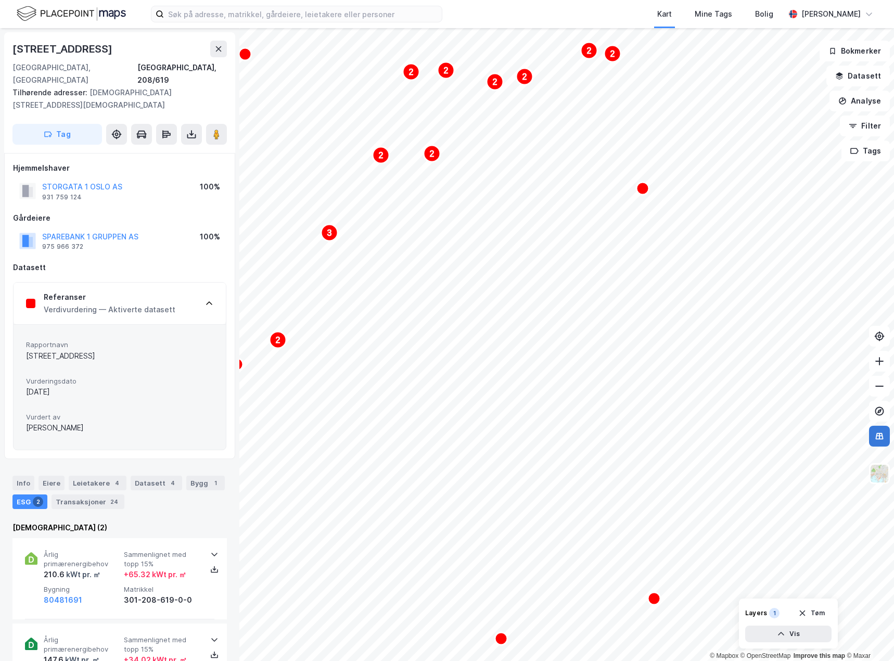
click at [883, 438] on icon at bounding box center [880, 436] width 8 height 7
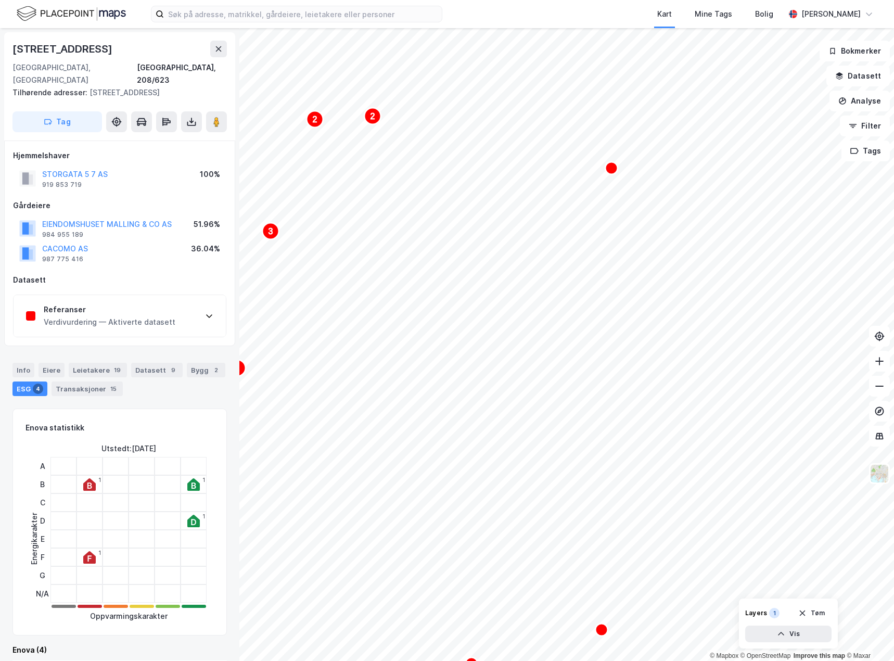
click at [140, 303] on div "Referanser" at bounding box center [110, 309] width 132 height 12
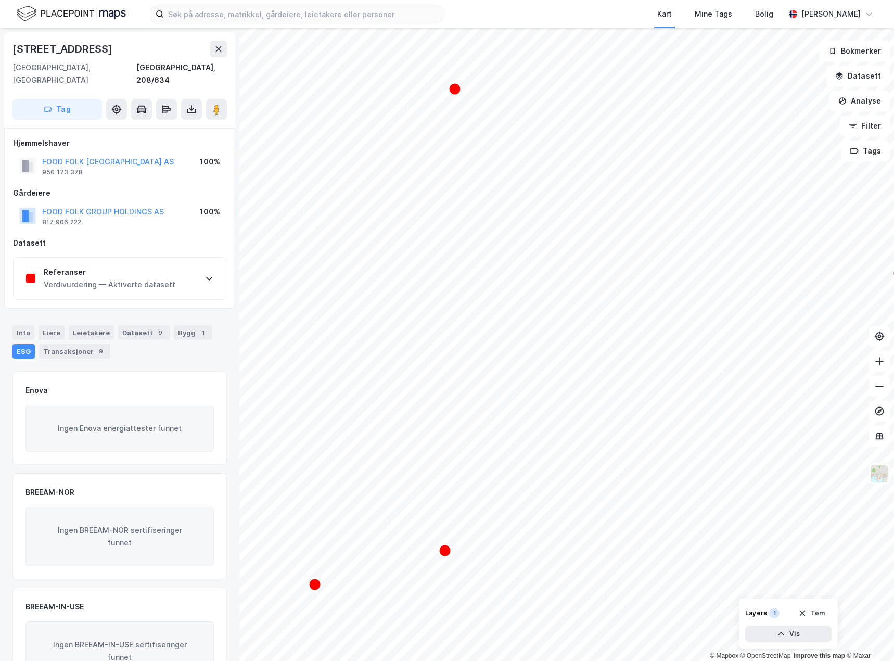
click at [174, 274] on div "Referanser Verdivurdering — Aktiverte datasett" at bounding box center [120, 279] width 212 height 42
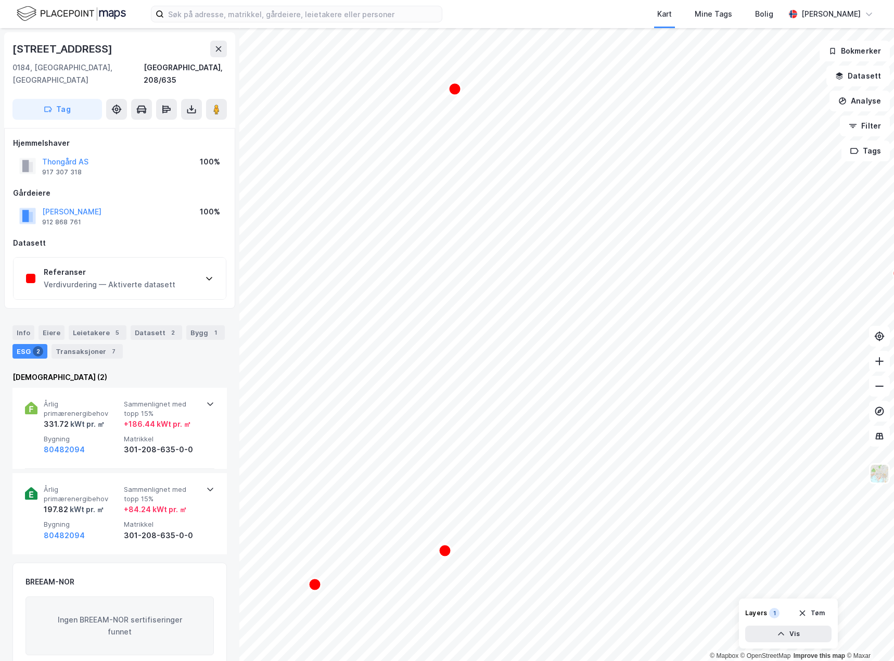
click at [141, 278] on div "Verdivurdering — Aktiverte datasett" at bounding box center [110, 284] width 132 height 12
click at [182, 278] on div "Referanser Verdivurdering — Aktiverte datasett" at bounding box center [120, 279] width 212 height 42
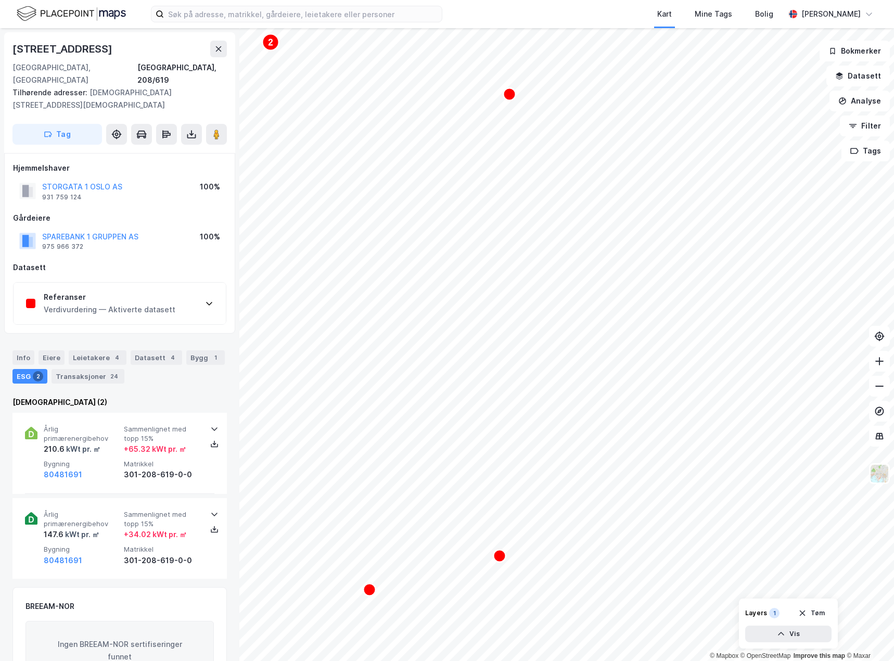
click at [108, 291] on div "Referanser" at bounding box center [110, 297] width 132 height 12
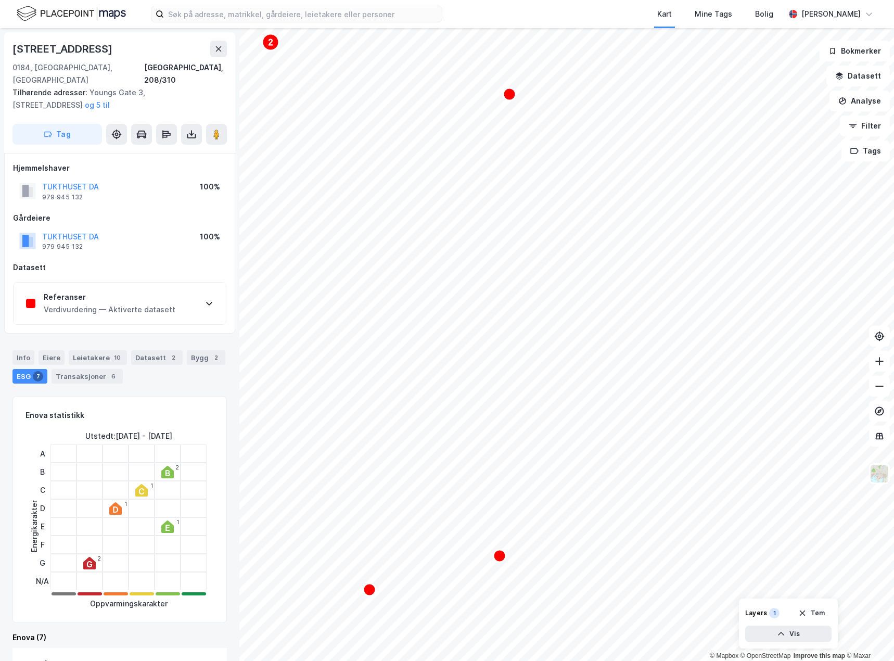
click at [111, 306] on div "Referanser Verdivurdering — Aktiverte datasett" at bounding box center [120, 304] width 212 height 42
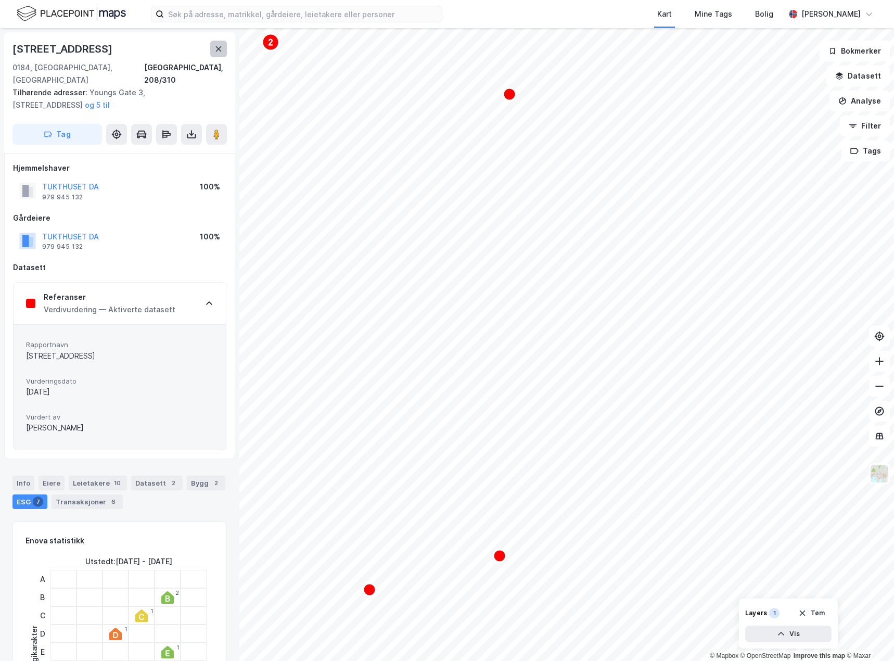
click at [212, 48] on button at bounding box center [218, 49] width 17 height 17
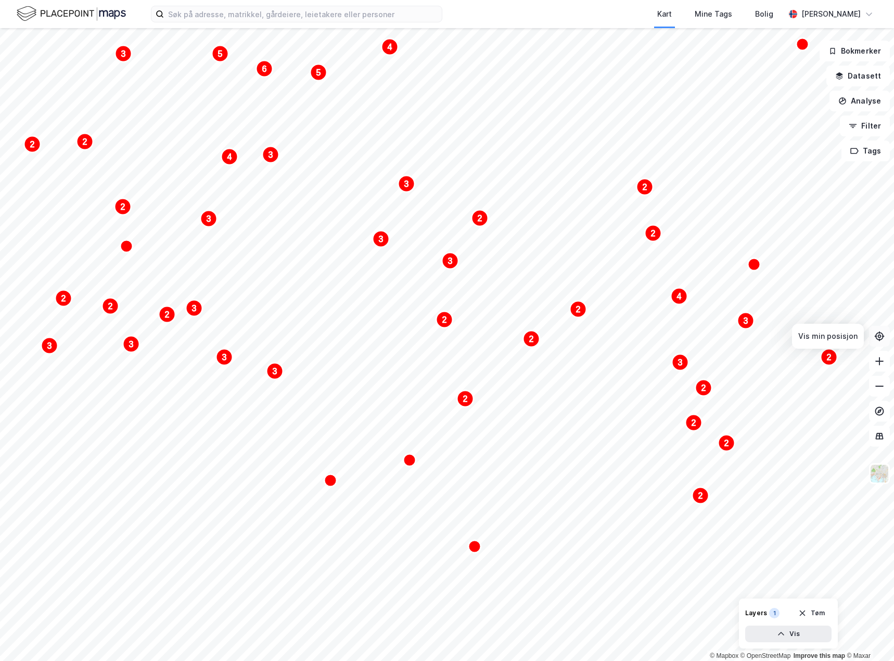
click at [886, 336] on button at bounding box center [879, 336] width 21 height 21
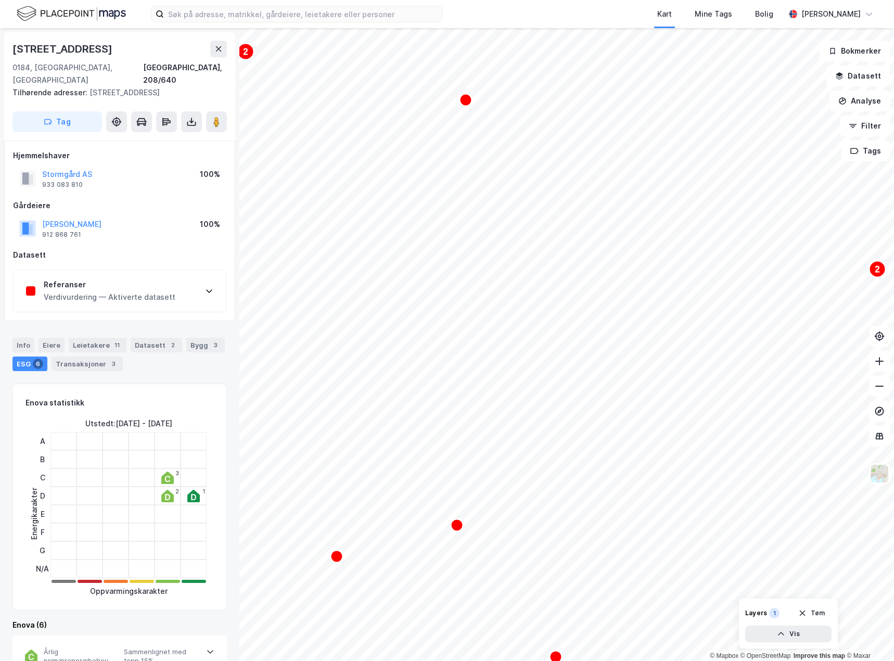
click at [159, 291] on div "Verdivurdering — Aktiverte datasett" at bounding box center [110, 297] width 132 height 12
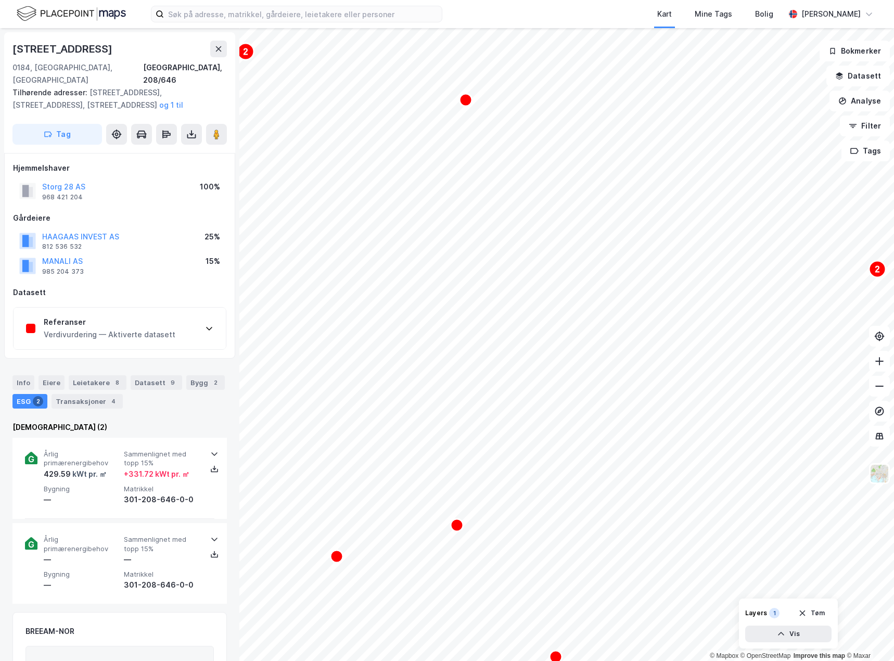
click at [159, 316] on div "Referanser" at bounding box center [110, 322] width 132 height 12
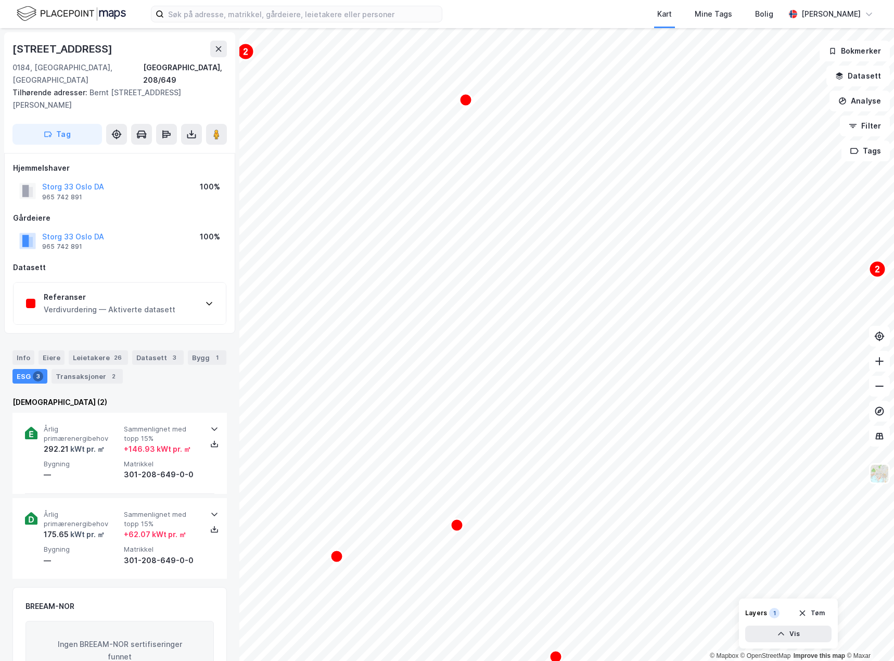
click at [180, 288] on div "Referanser Verdivurdering — Aktiverte datasett" at bounding box center [120, 304] width 212 height 42
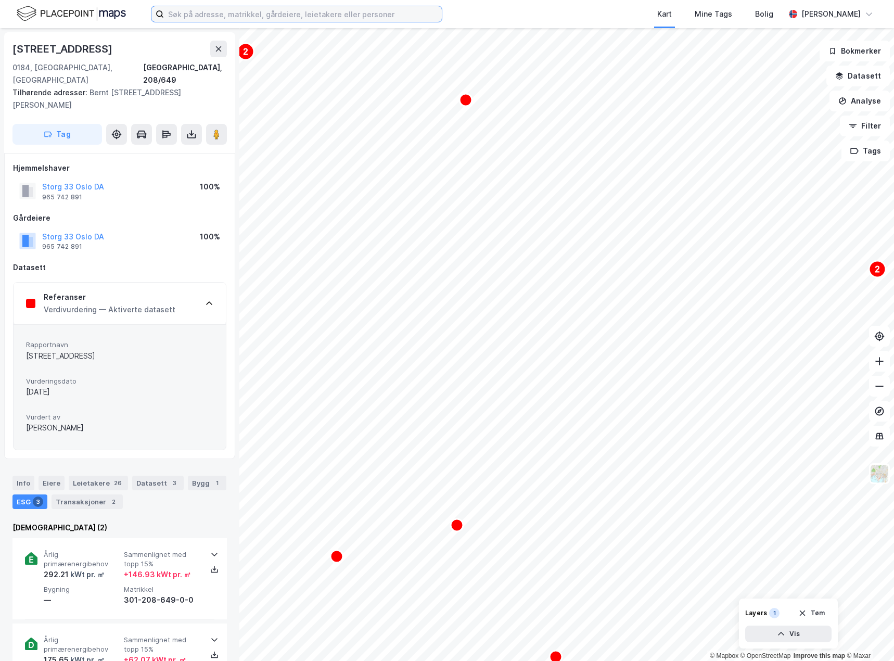
click at [296, 14] on input at bounding box center [303, 14] width 278 height 16
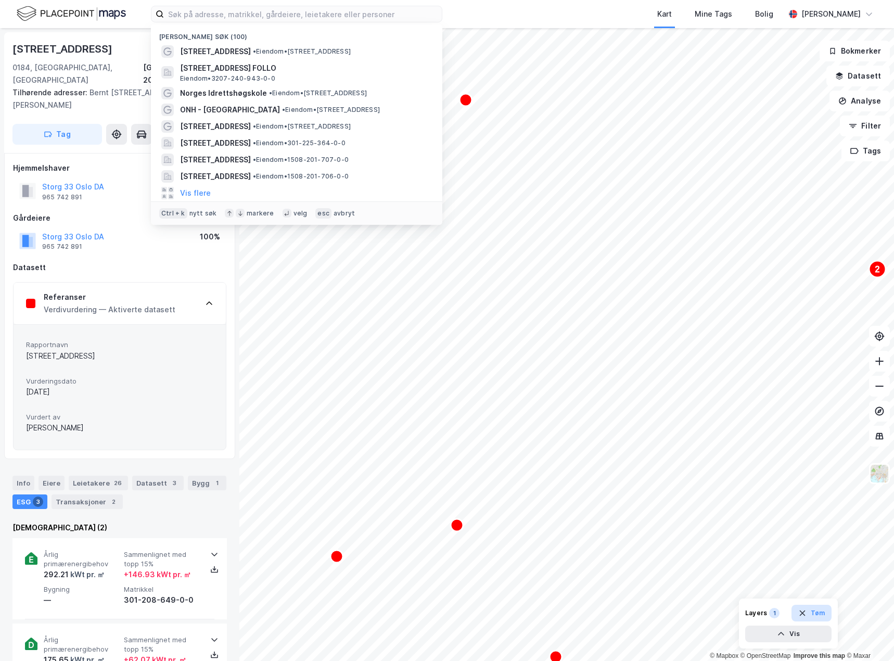
click at [814, 616] on button "Tøm" at bounding box center [812, 613] width 40 height 17
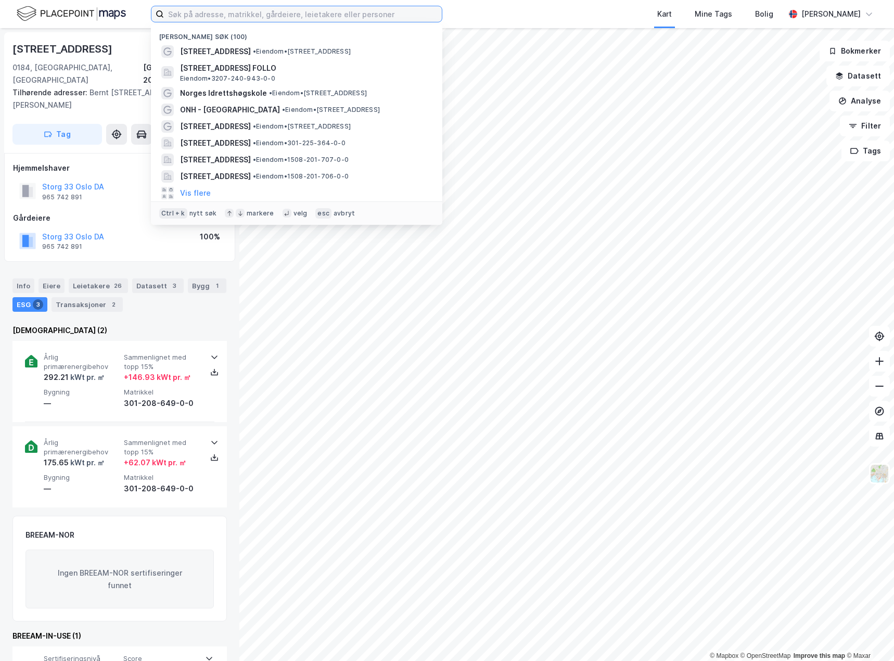
click at [242, 20] on input at bounding box center [303, 14] width 278 height 16
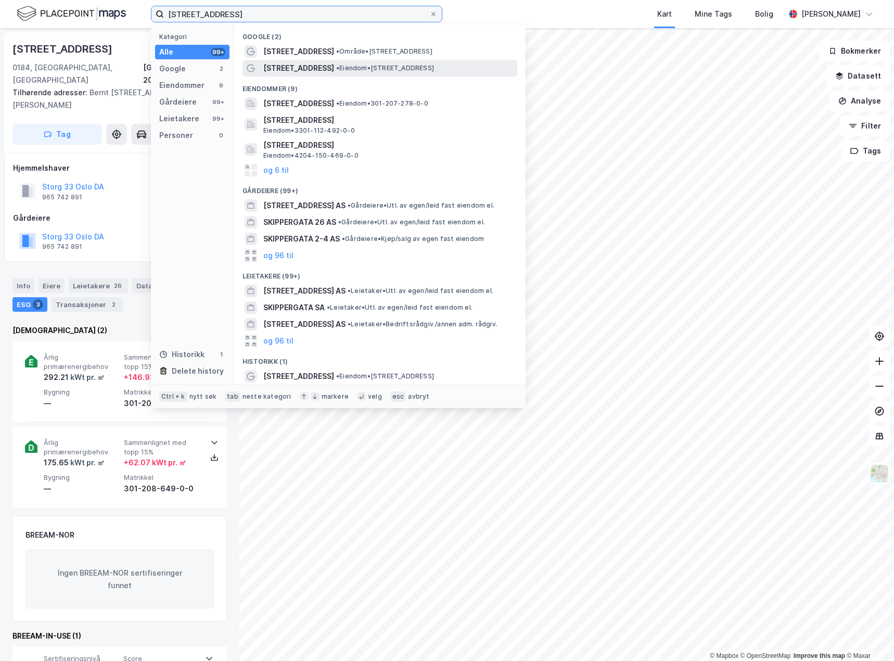
type input "skippergata 23"
click at [333, 74] on div "Skippergata 23 • Eiendom • Skippergata 23, 0154 Oslo" at bounding box center [380, 68] width 275 height 17
